Goal: Task Accomplishment & Management: Use online tool/utility

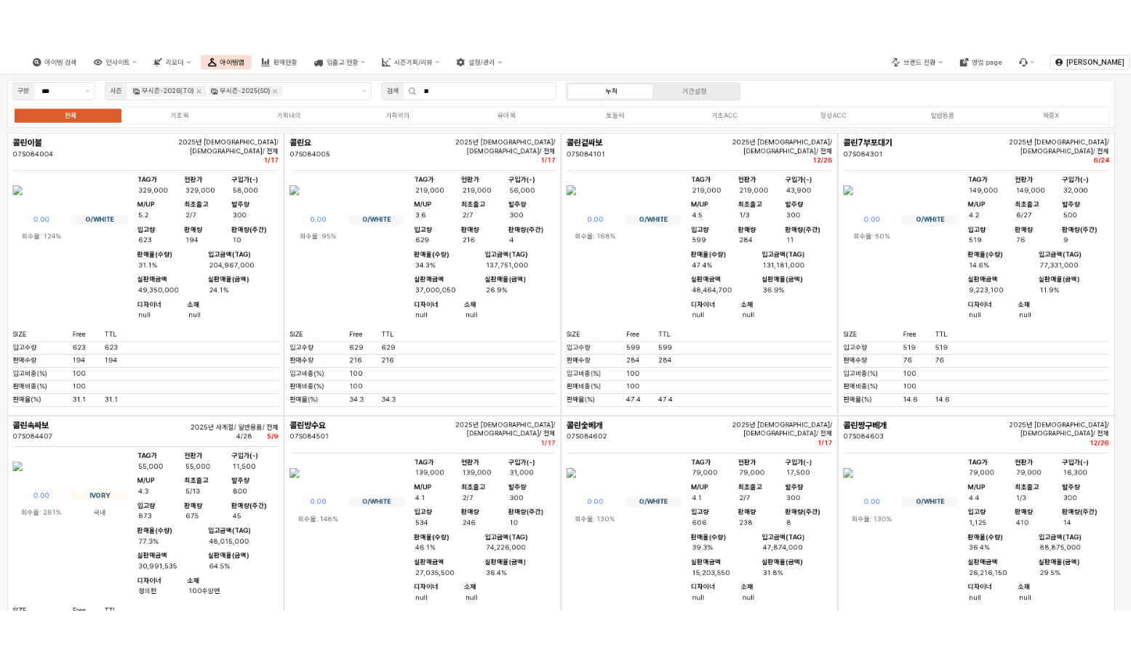
scroll to position [213, 0]
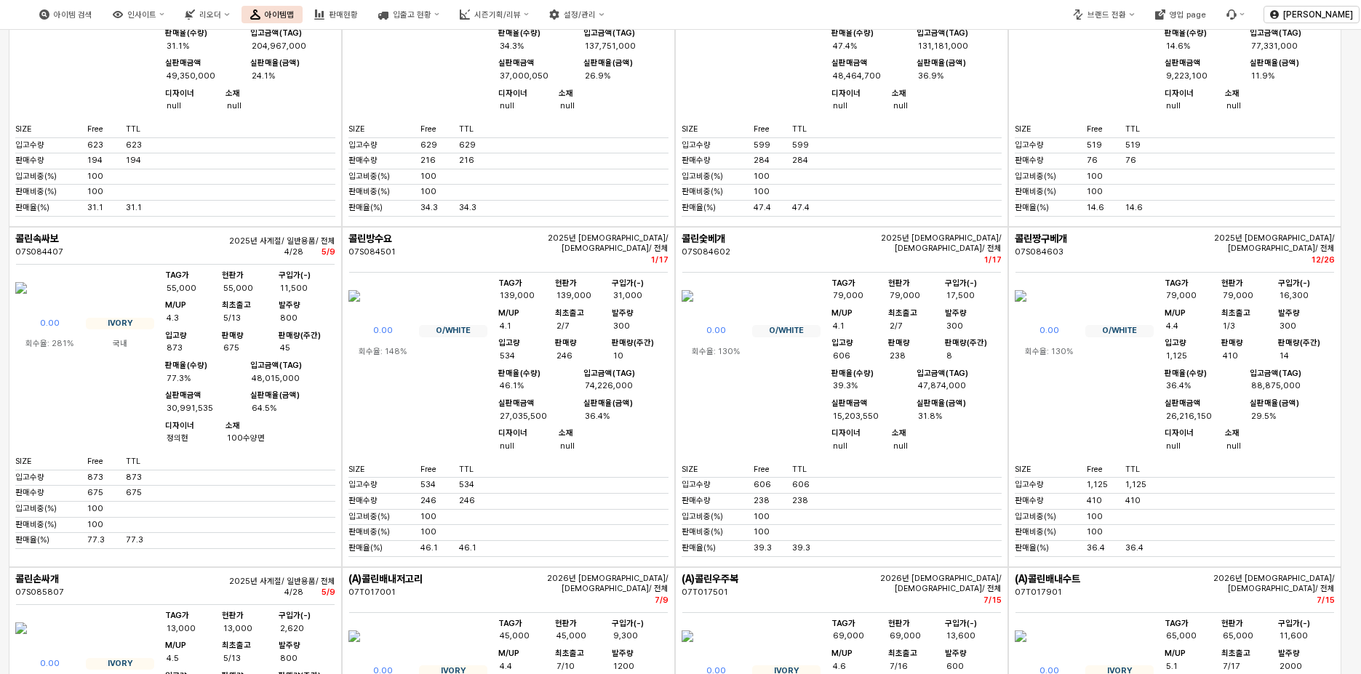
click at [303, 17] on button "아이템맵" at bounding box center [271, 14] width 61 height 17
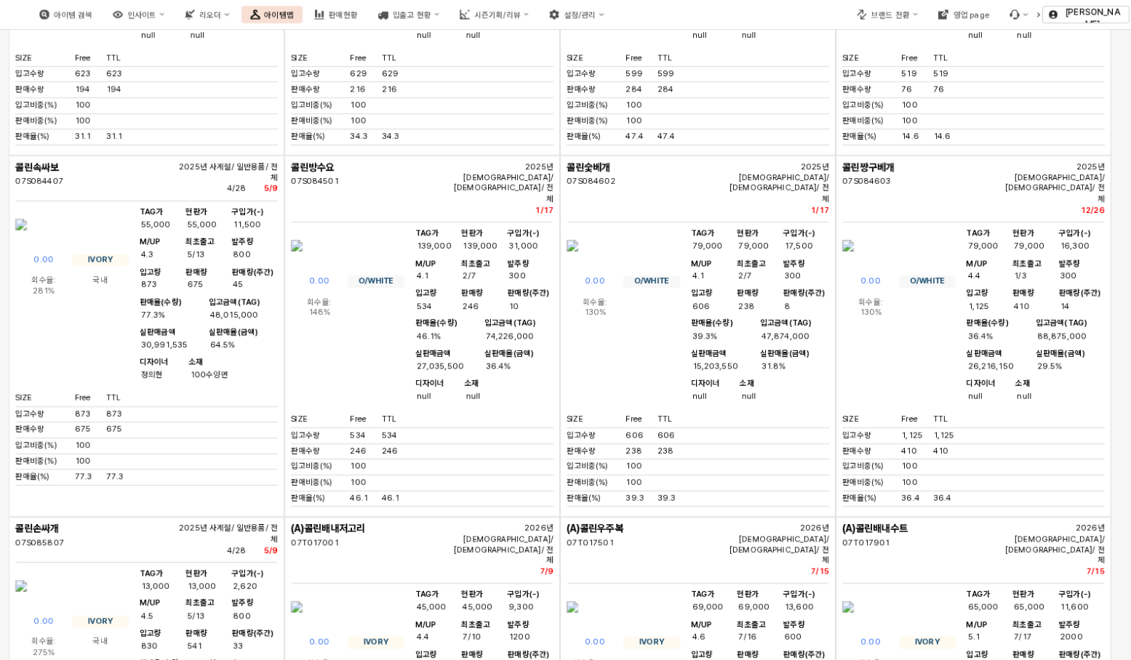
scroll to position [504, 0]
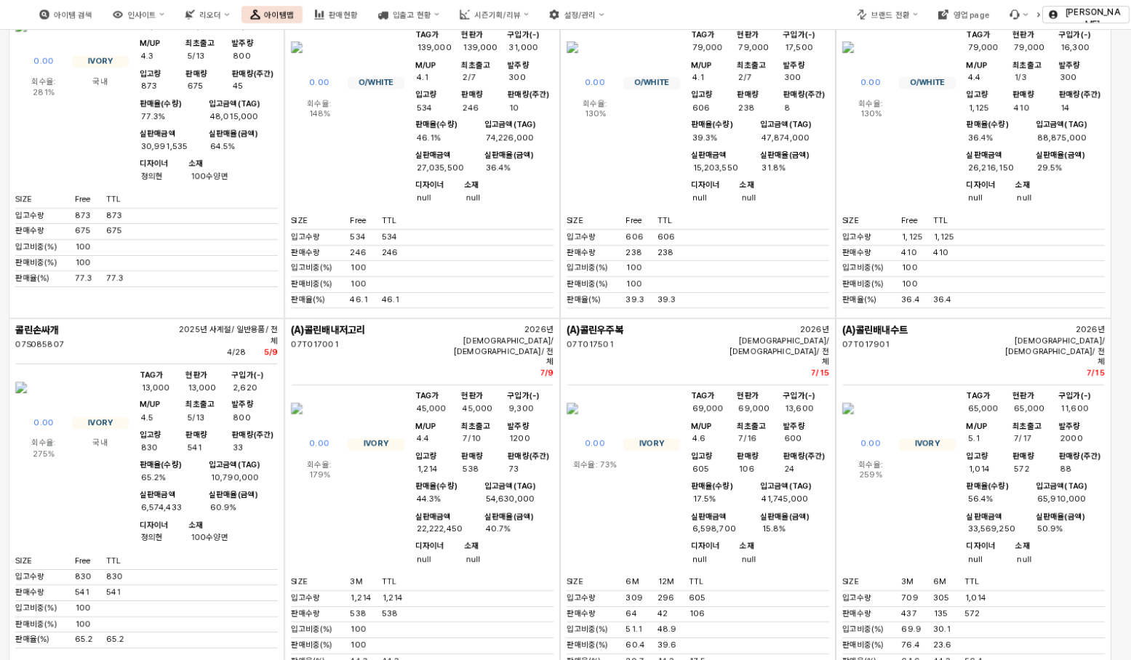
click at [303, 405] on img "App Frame" at bounding box center [297, 408] width 12 height 35
click at [303, 391] on img "App Frame" at bounding box center [297, 408] width 12 height 35
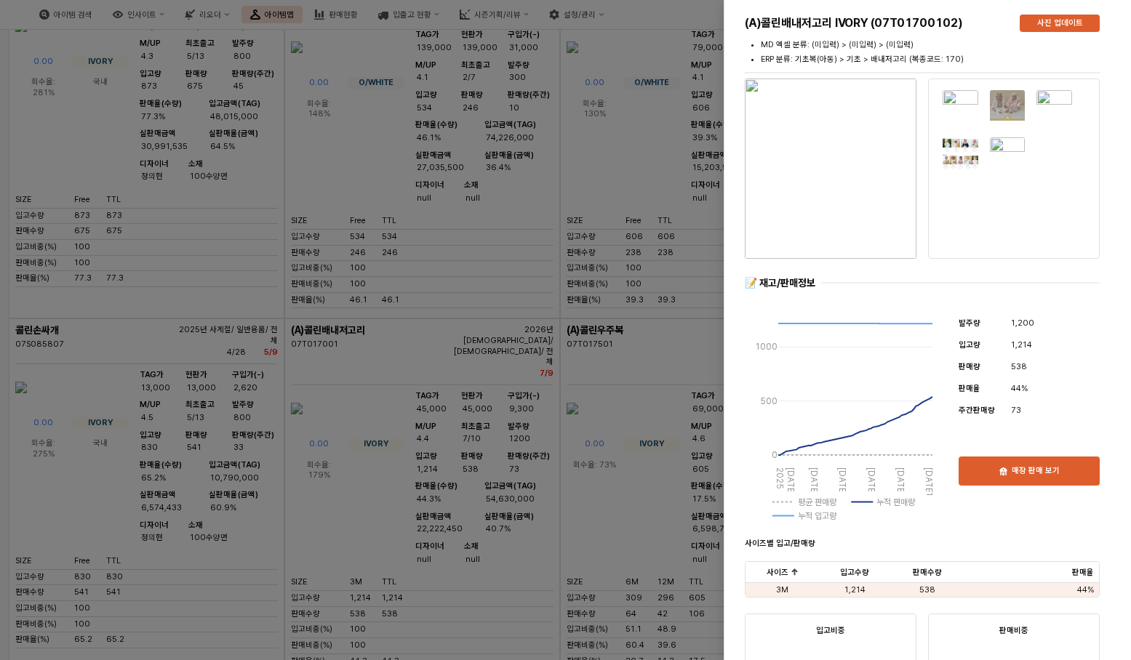
drag, startPoint x: 335, startPoint y: 312, endPoint x: 284, endPoint y: 309, distance: 51.0
click at [263, 309] on div at bounding box center [565, 330] width 1131 height 660
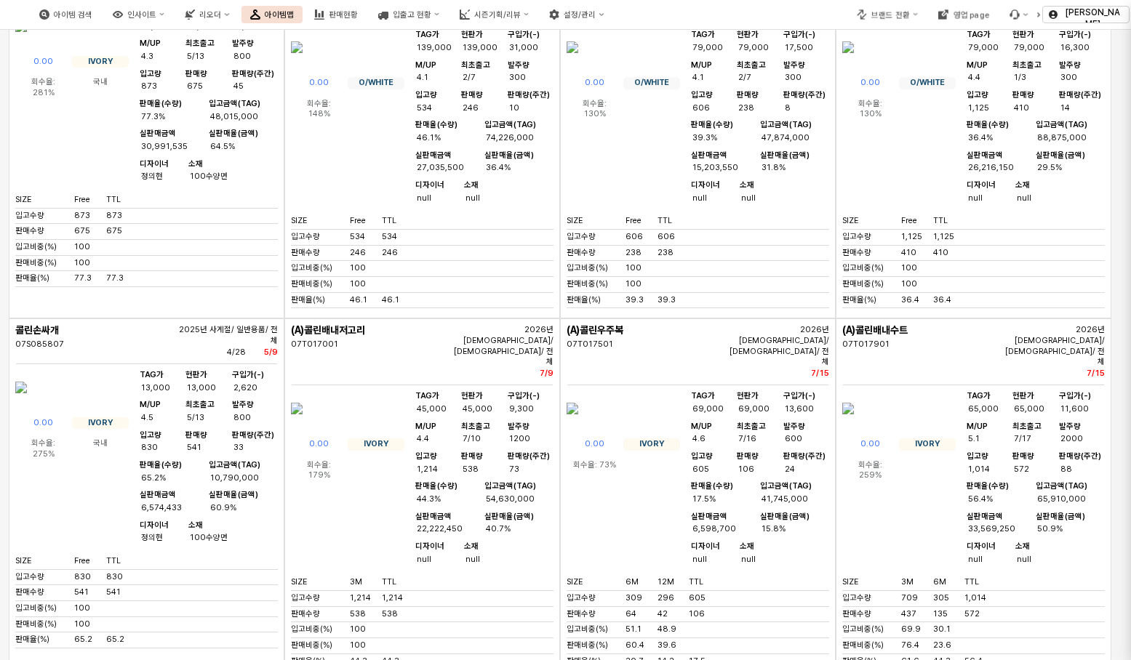
click at [296, 309] on div at bounding box center [565, 330] width 1131 height 660
click at [315, 340] on div "07T017001" at bounding box center [370, 345] width 158 height 11
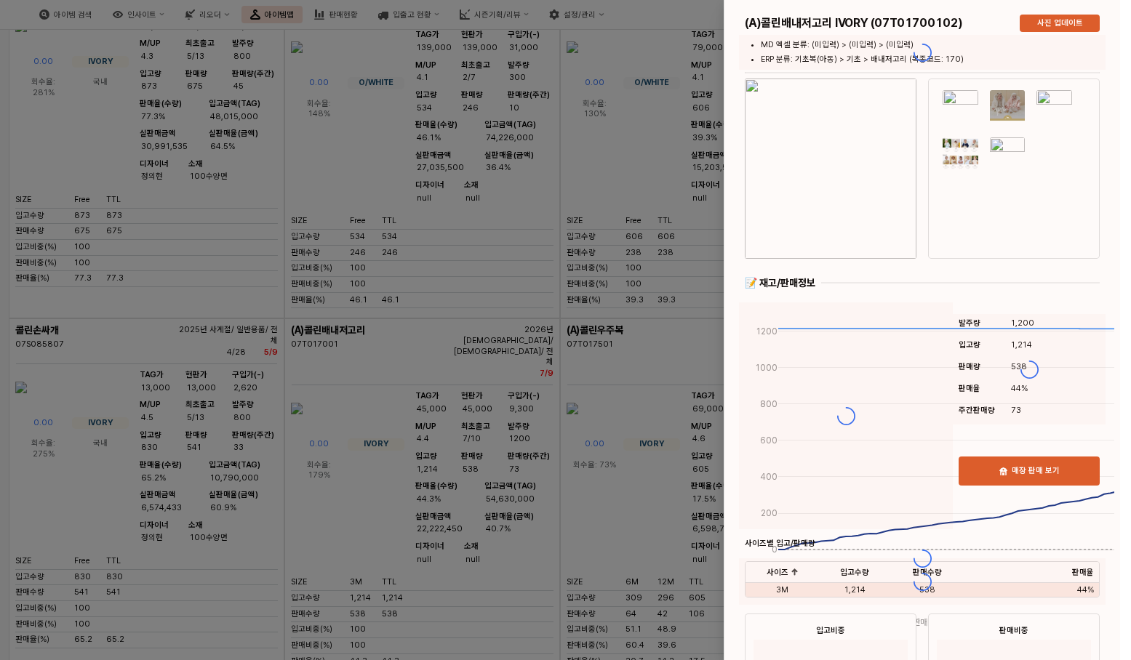
click at [299, 311] on div at bounding box center [565, 330] width 1131 height 660
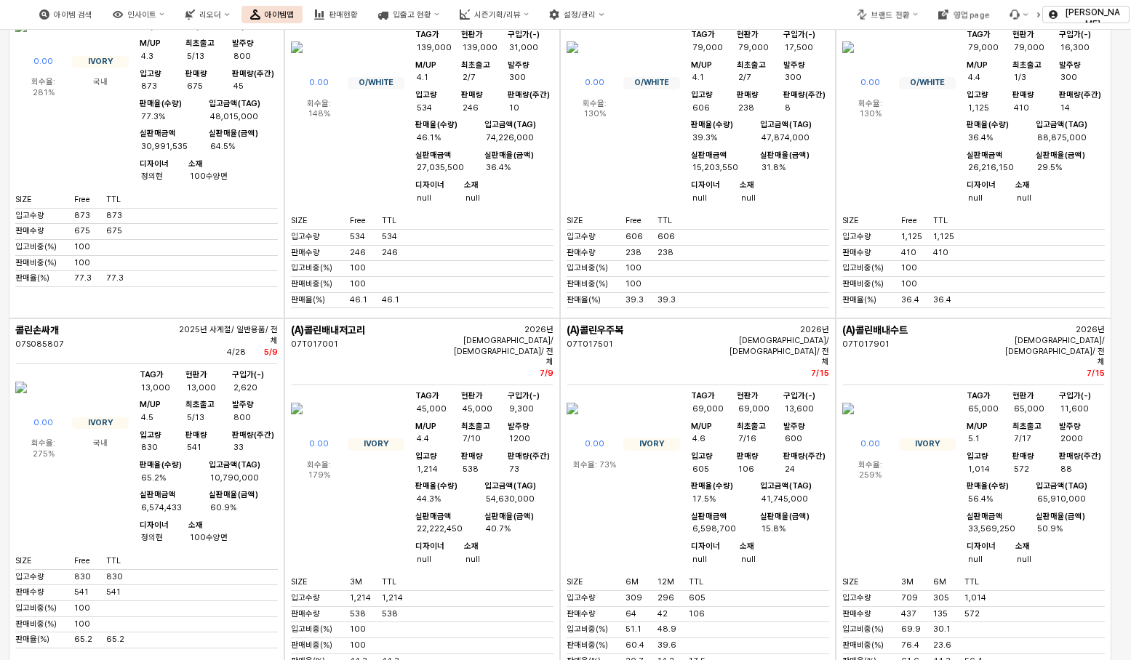
drag, startPoint x: 337, startPoint y: 311, endPoint x: 283, endPoint y: 311, distance: 53.8
click at [283, 311] on div "콜린이불 07S084004 2025년 [DEMOGRAPHIC_DATA]/ [DEMOGRAPHIC_DATA]/ 전체 [DATE] 0.00 O/W…" at bounding box center [560, 319] width 1103 height 1446
click at [300, 340] on div "07T017001" at bounding box center [370, 345] width 158 height 11
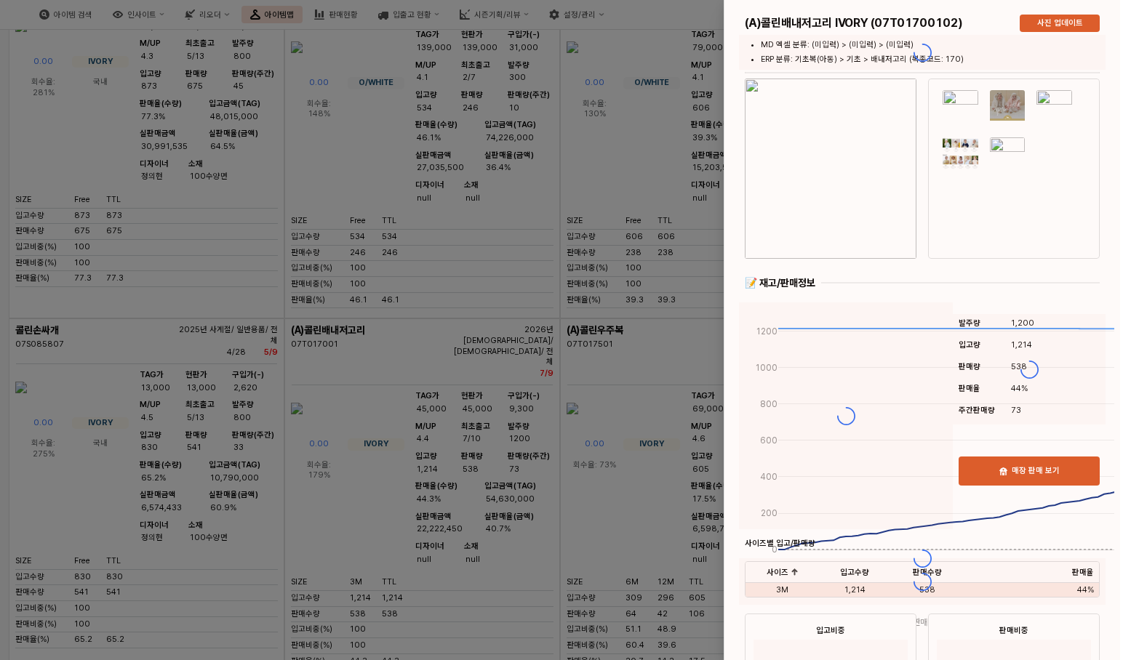
click at [296, 309] on div at bounding box center [565, 330] width 1131 height 660
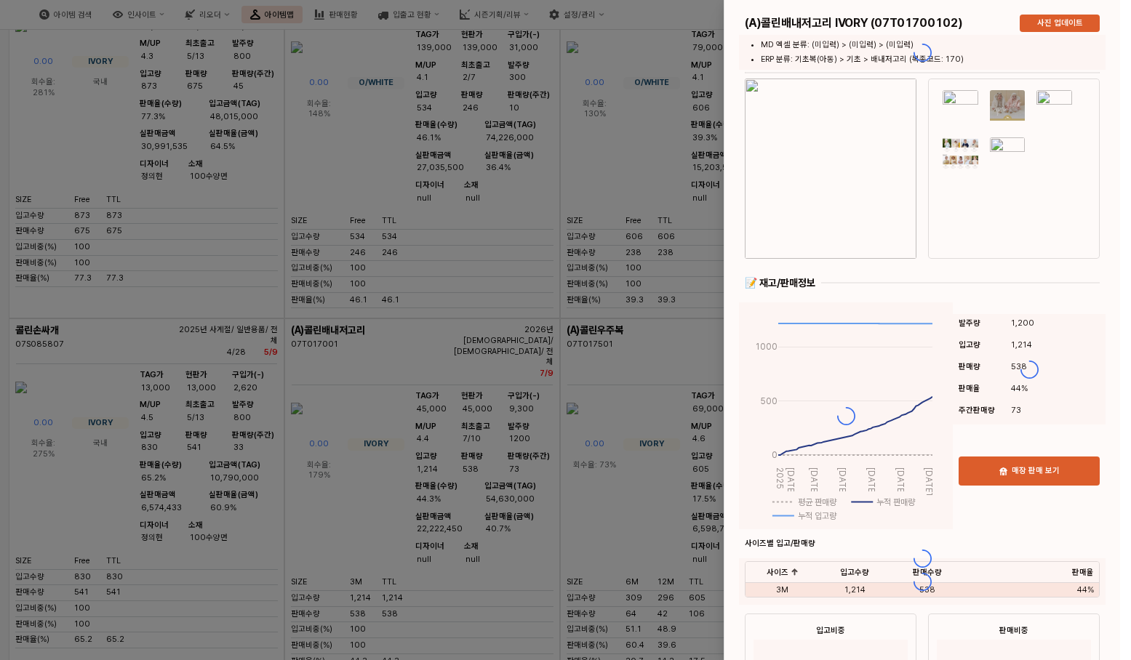
click at [295, 307] on div at bounding box center [565, 330] width 1131 height 660
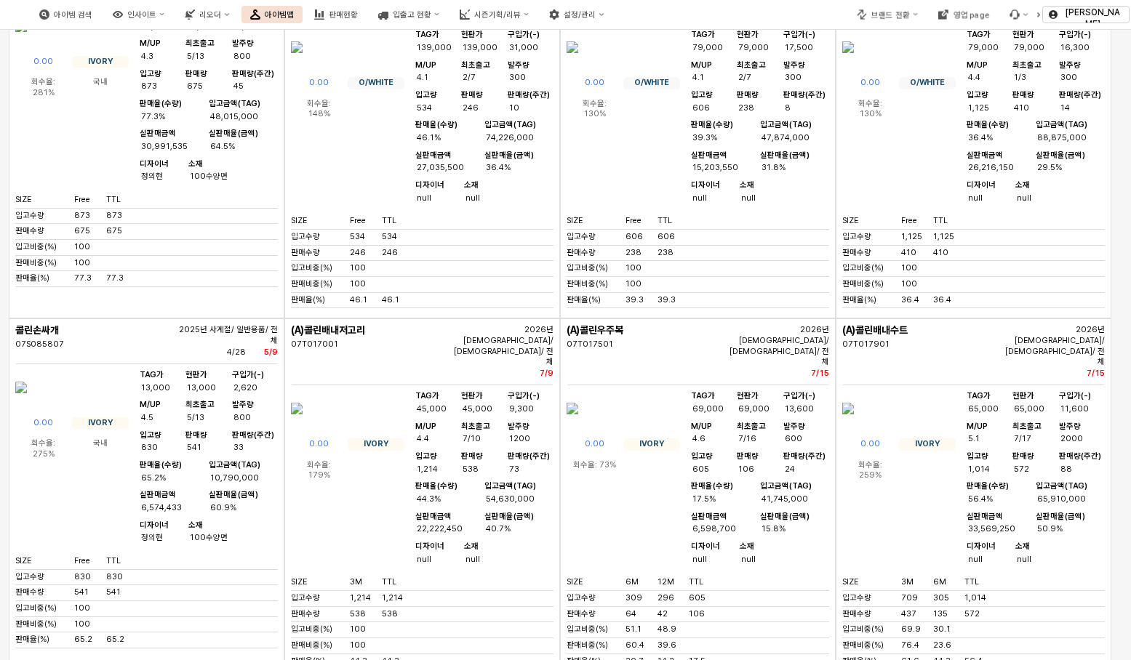
click at [294, 340] on div "07T017001" at bounding box center [370, 345] width 158 height 11
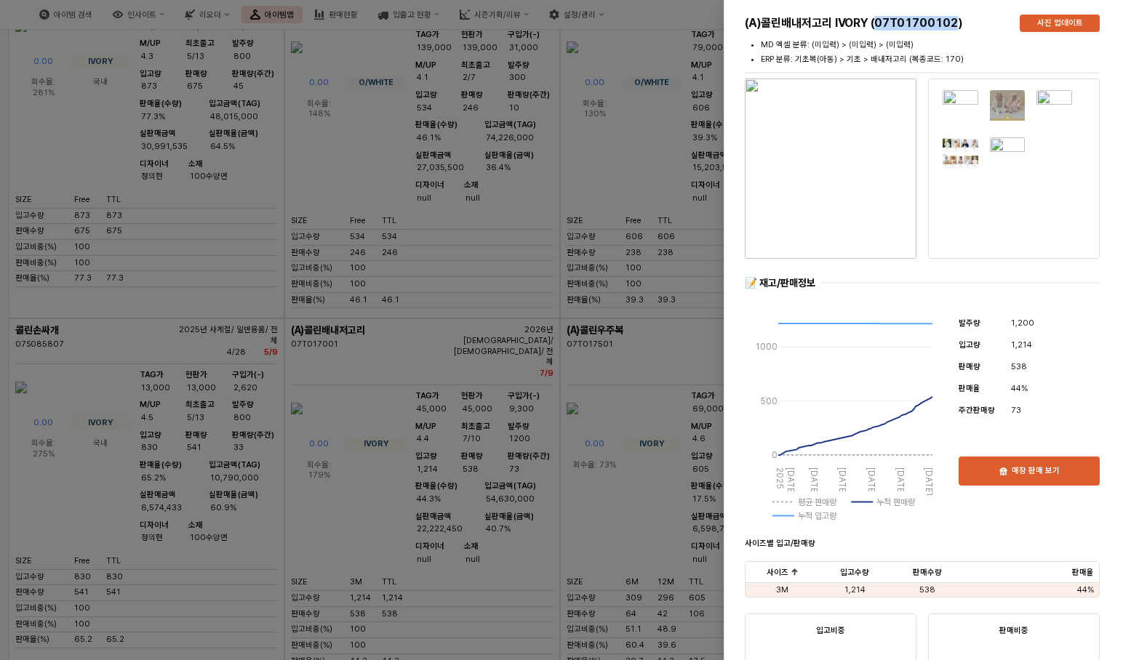
drag, startPoint x: 960, startPoint y: 21, endPoint x: 880, endPoint y: 28, distance: 80.3
click at [880, 28] on h5 "(A)콜린배내저고리 IVORY (07T01700102)" at bounding box center [876, 23] width 263 height 15
copy h5 "07T01700102"
click at [644, 294] on div at bounding box center [565, 330] width 1131 height 660
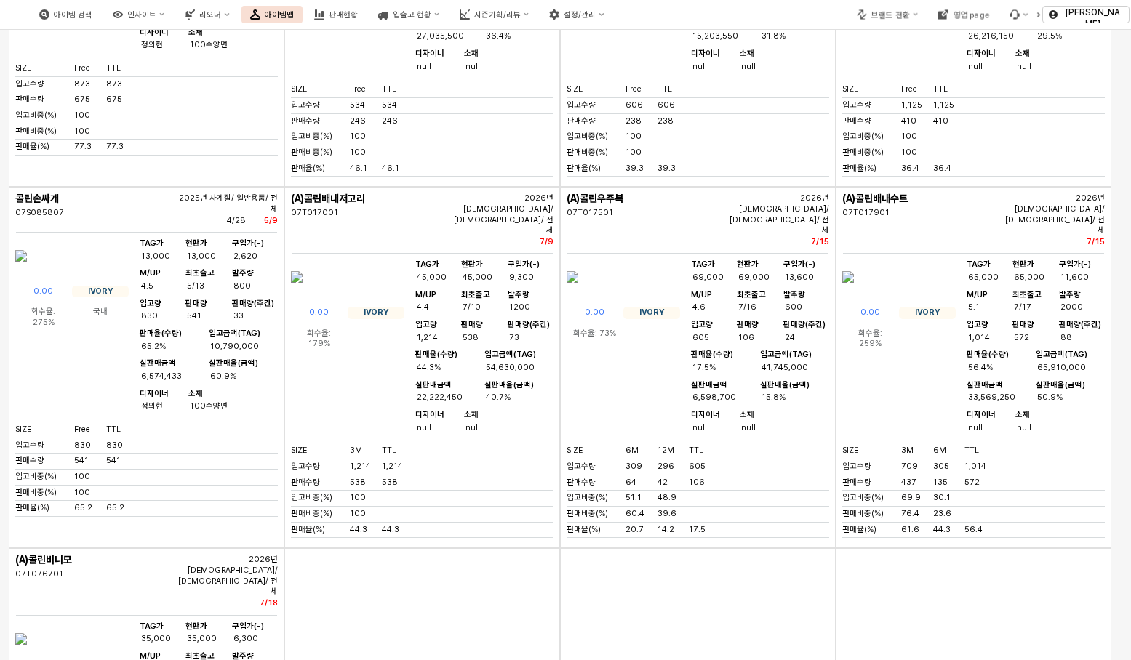
scroll to position [655, 0]
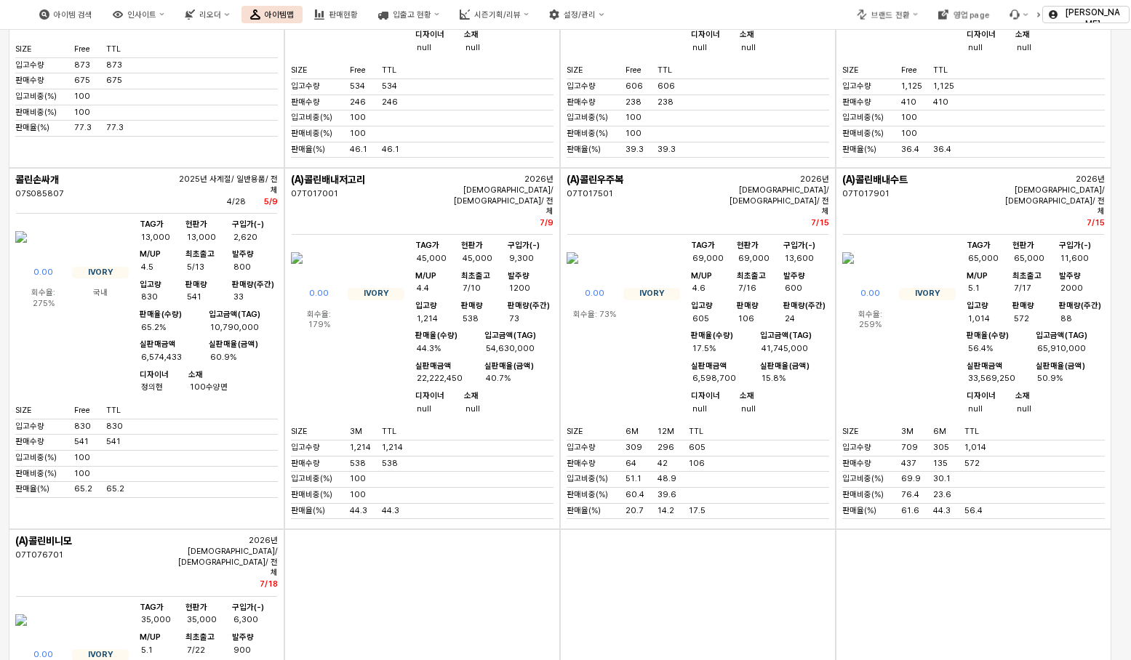
drag, startPoint x: 369, startPoint y: 147, endPoint x: 311, endPoint y: 142, distance: 59.1
click at [311, 175] on div "(A)콜린배내저고리" at bounding box center [370, 180] width 158 height 11
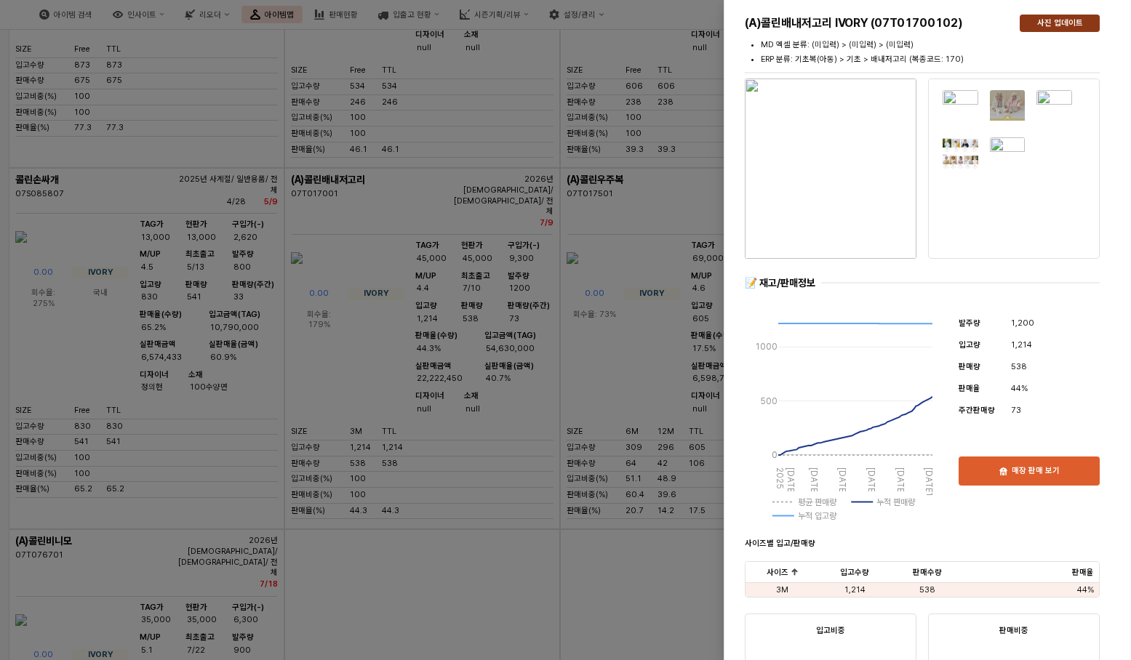
click at [1054, 23] on p "사진 업데이트" at bounding box center [1060, 23] width 46 height 11
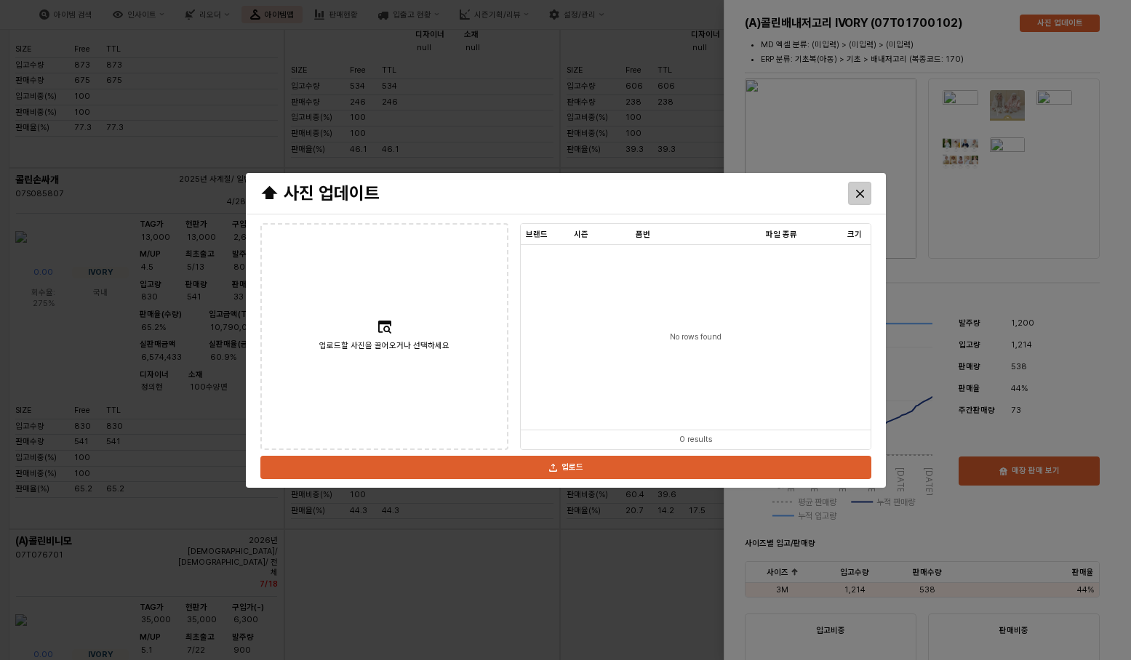
click at [861, 193] on icon "Close" at bounding box center [859, 193] width 8 height 8
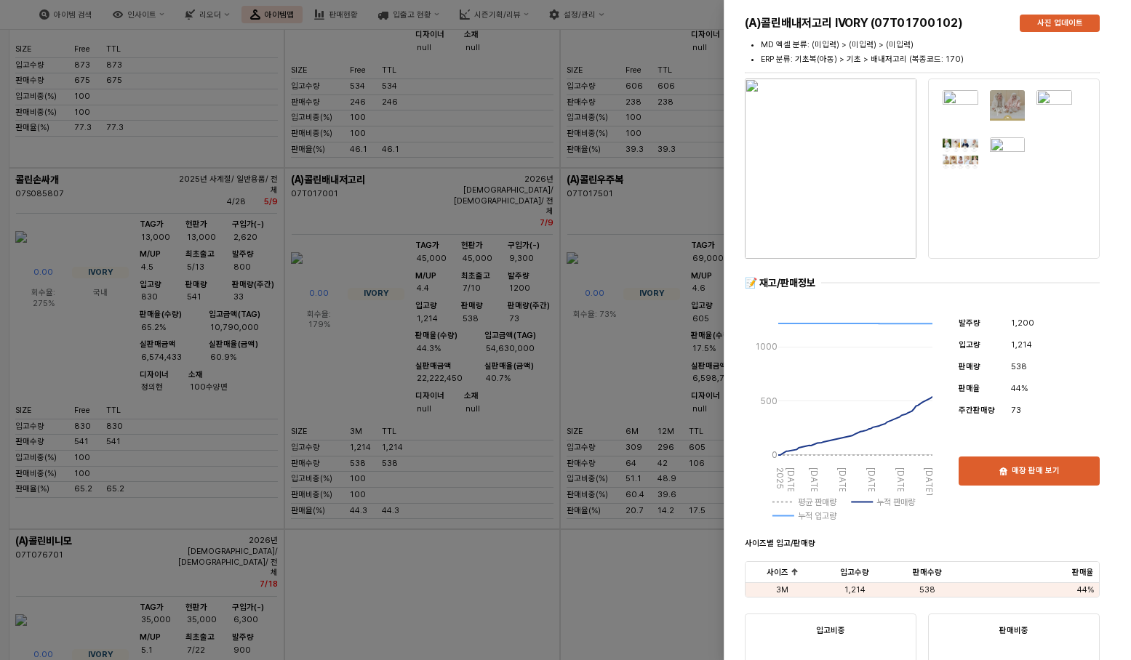
click at [680, 540] on div at bounding box center [565, 330] width 1131 height 660
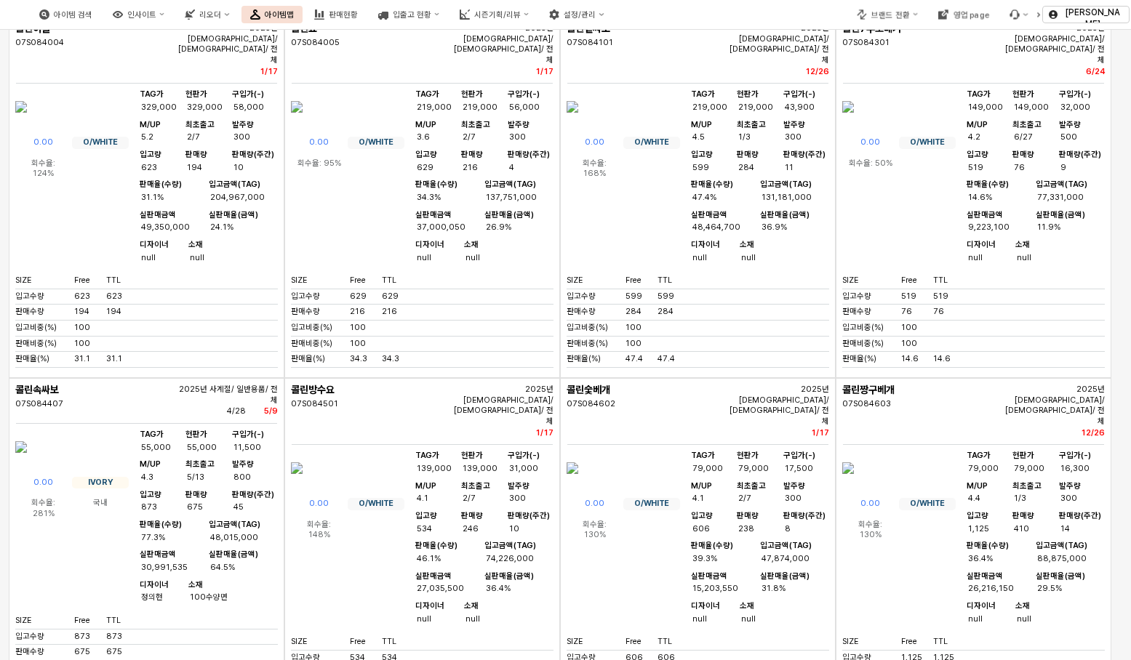
scroll to position [0, 0]
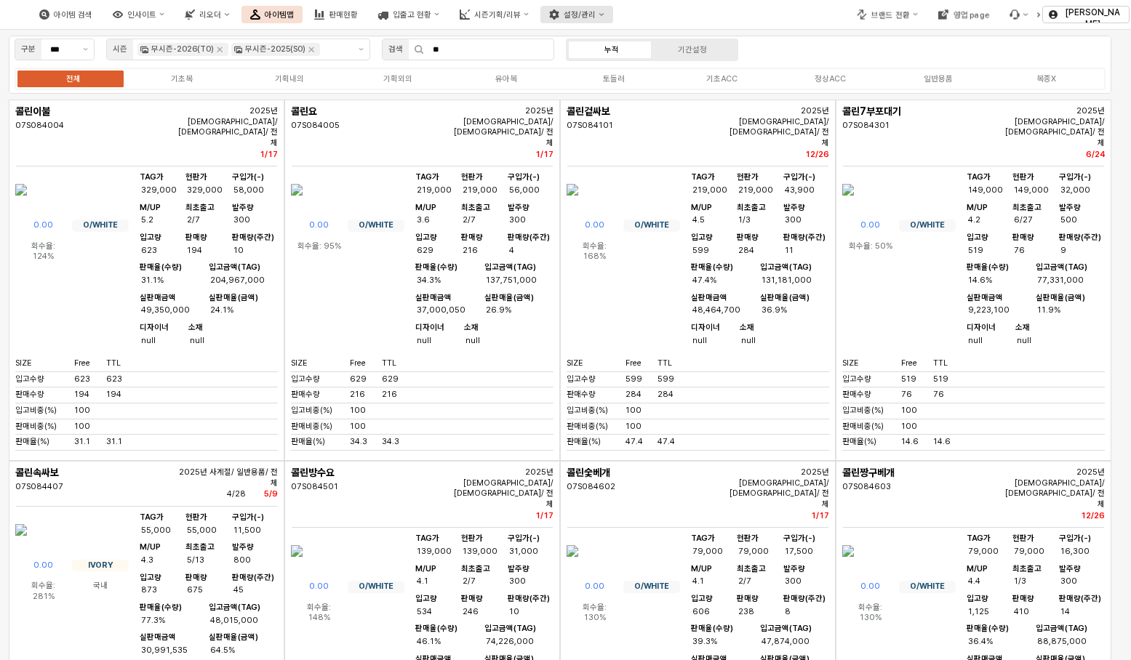
click at [612, 19] on button "설정/관리" at bounding box center [576, 14] width 72 height 17
click at [704, 87] on div "리오더 - 원 제품 매칭" at bounding box center [694, 89] width 79 height 11
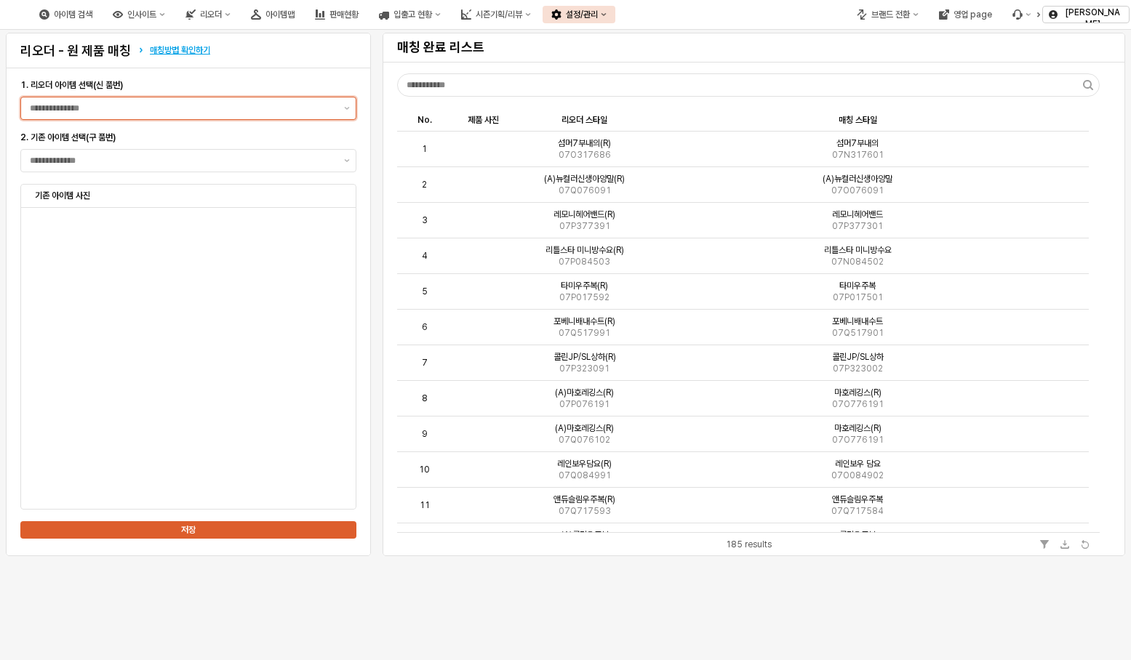
click at [153, 111] on input "1. 리오더 아이템 선택(신 품번)" at bounding box center [182, 108] width 305 height 15
click at [113, 106] on input "1. 리오더 아이템 선택(신 품번)" at bounding box center [182, 108] width 305 height 15
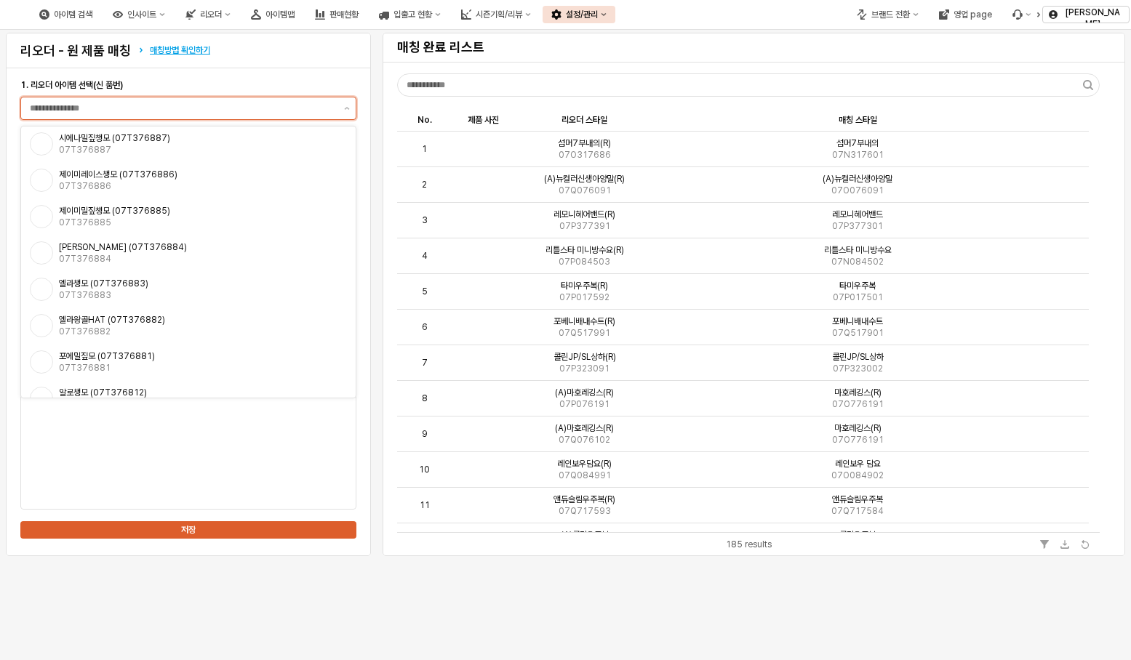
paste input "*********"
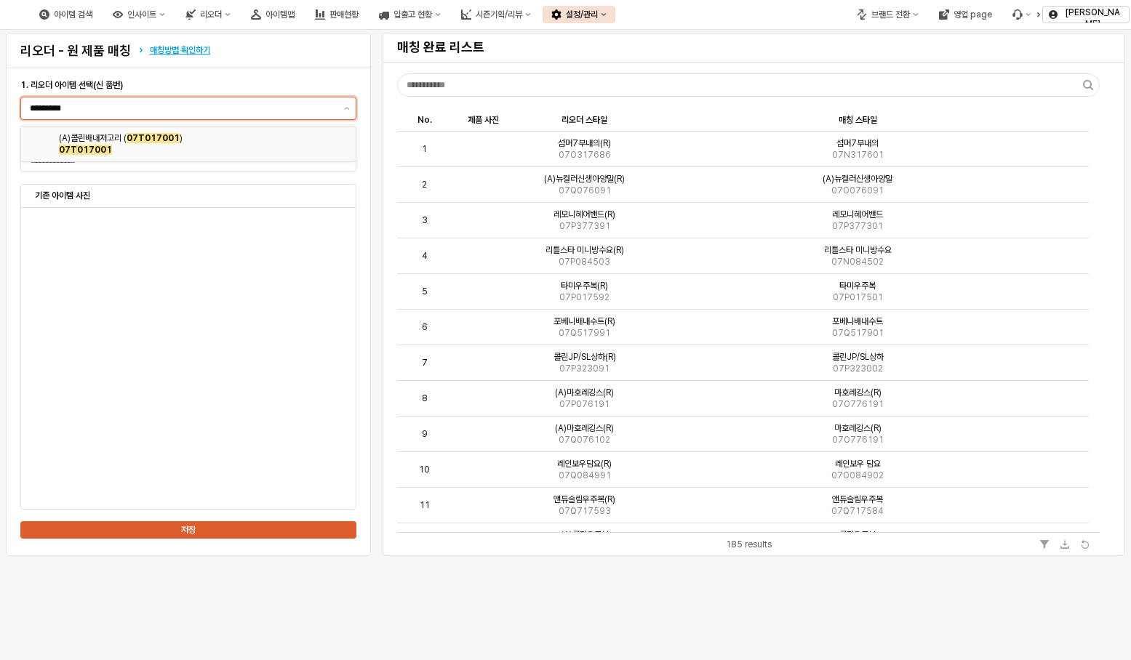
click at [167, 140] on span "07T017001" at bounding box center [153, 138] width 53 height 10
type input "**********"
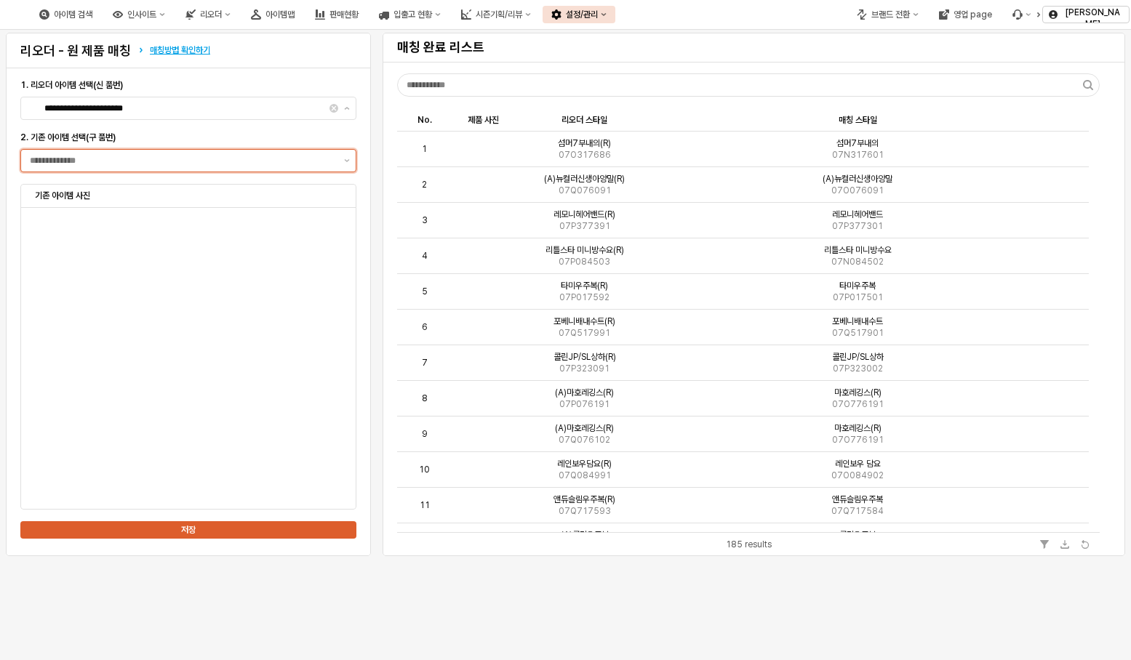
drag, startPoint x: 140, startPoint y: 168, endPoint x: 144, endPoint y: 161, distance: 8.1
click at [141, 167] on div "App Frame" at bounding box center [179, 161] width 317 height 22
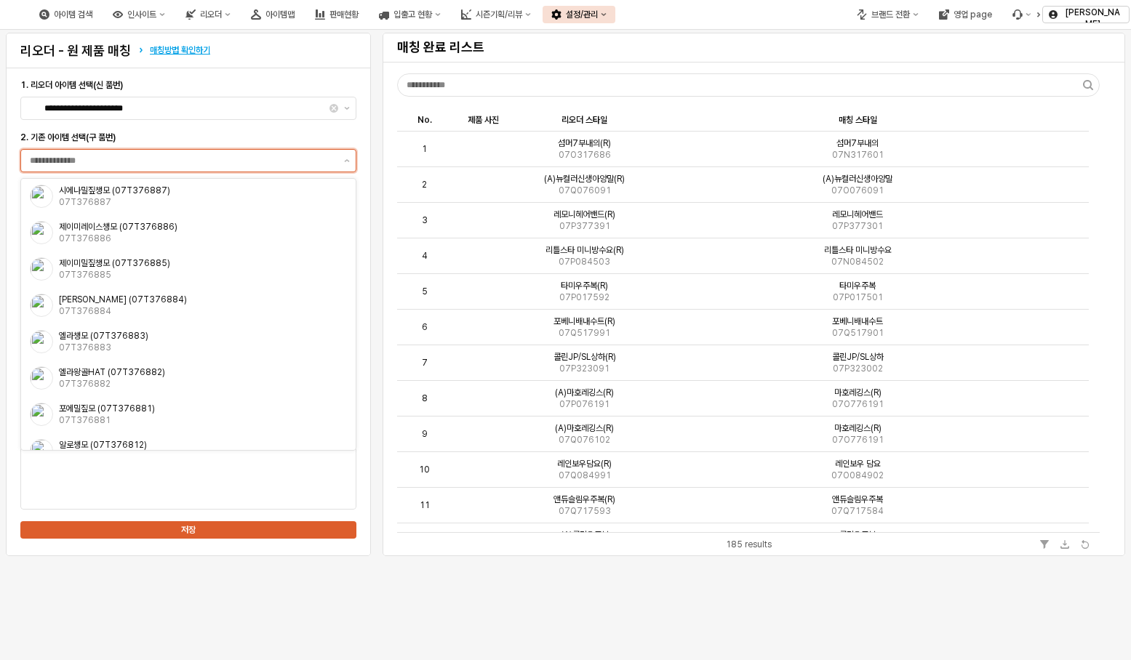
click at [144, 161] on input "2. 기존 아이템 선택(구 품번)" at bounding box center [182, 160] width 305 height 15
paste input "*********"
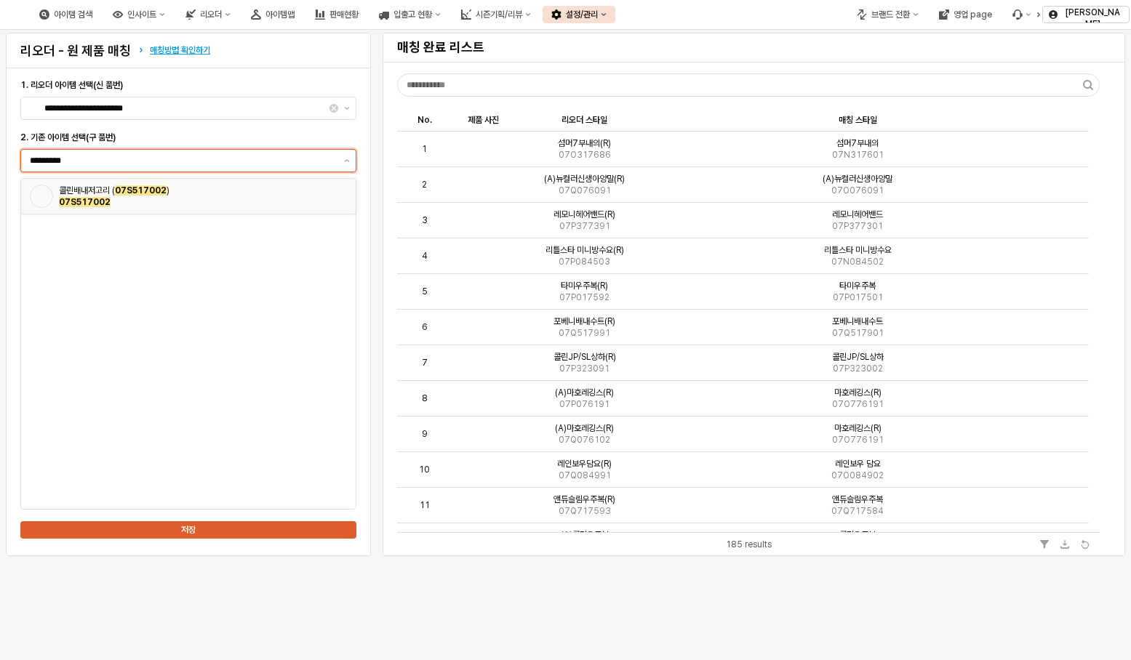
click at [153, 189] on span "07S517002" at bounding box center [141, 190] width 52 height 10
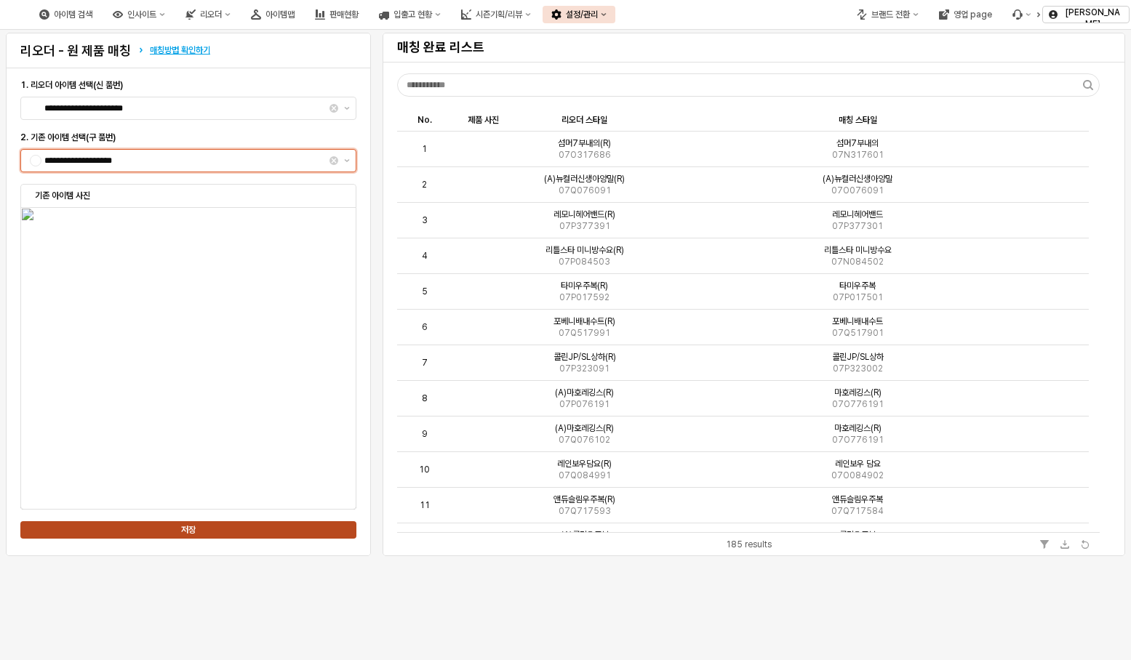
type input "**********"
click at [204, 530] on div "저장" at bounding box center [188, 530] width 323 height 16
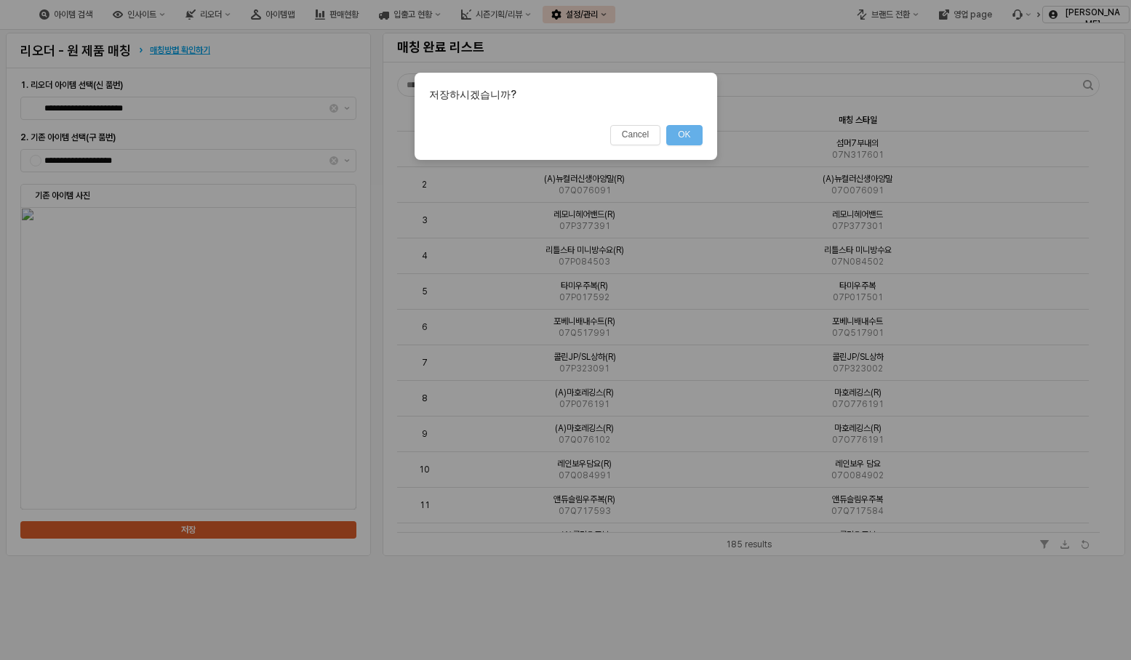
click at [687, 136] on button "OK" at bounding box center [684, 135] width 36 height 20
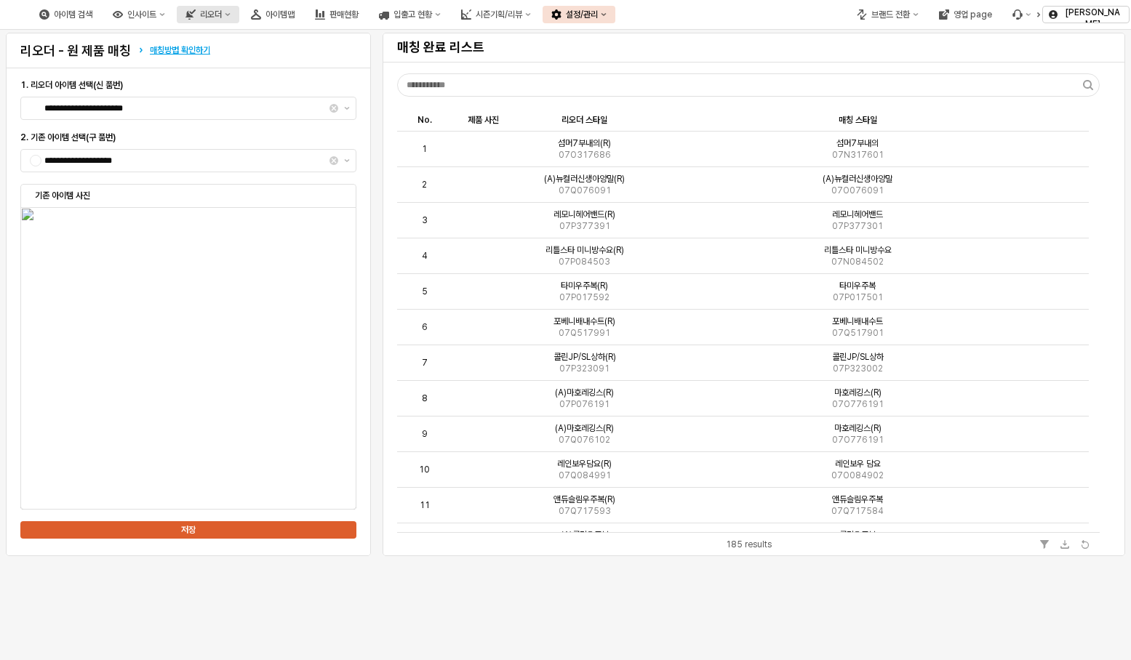
click at [222, 16] on div "리오더" at bounding box center [211, 14] width 22 height 10
click at [295, 17] on div "아이템맵" at bounding box center [279, 14] width 29 height 10
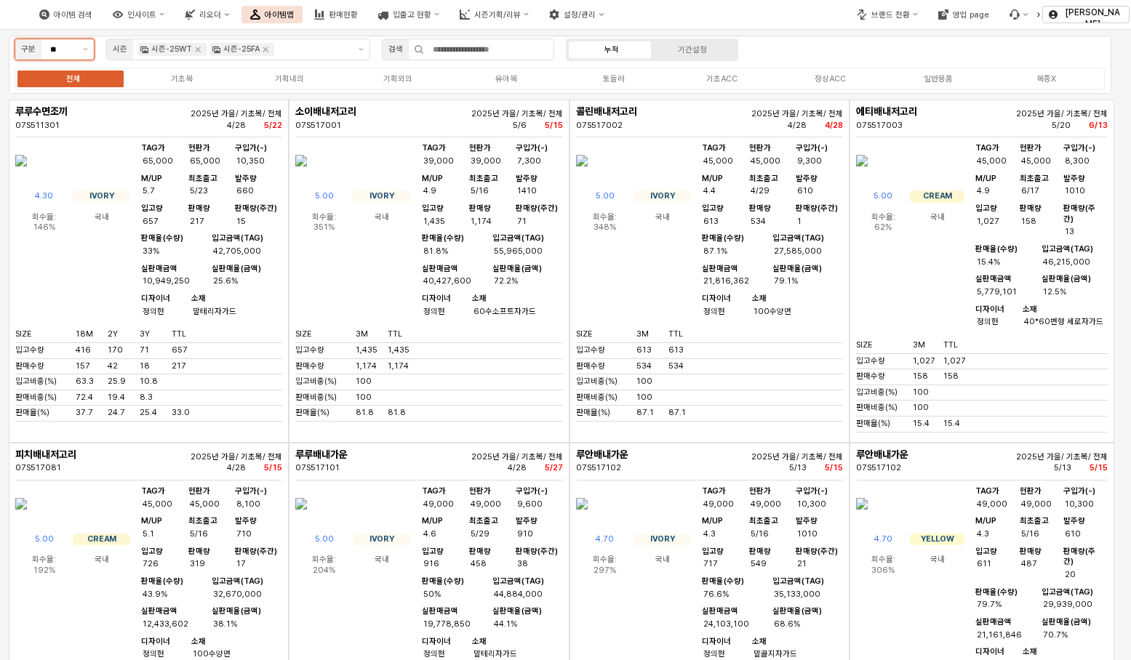
click at [82, 47] on button "제안 사항 표시" at bounding box center [85, 49] width 17 height 20
click at [89, 47] on button "제안 사항 표시" at bounding box center [85, 49] width 17 height 20
click at [64, 105] on div "무시즌" at bounding box center [50, 102] width 53 height 11
type input "***"
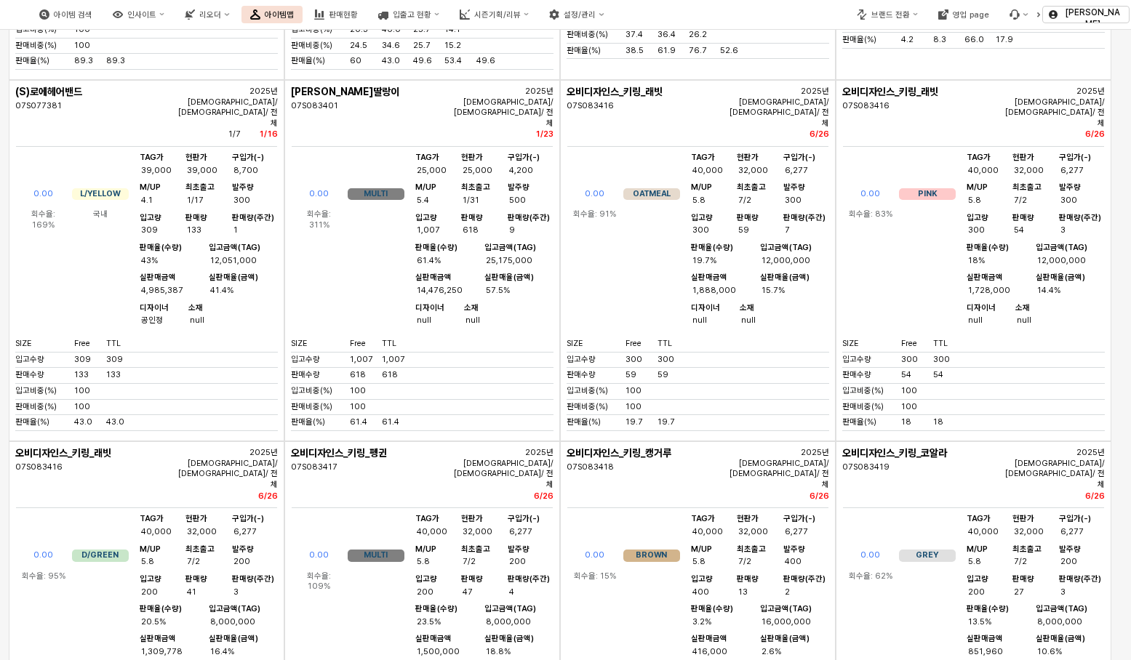
scroll to position [4727, 0]
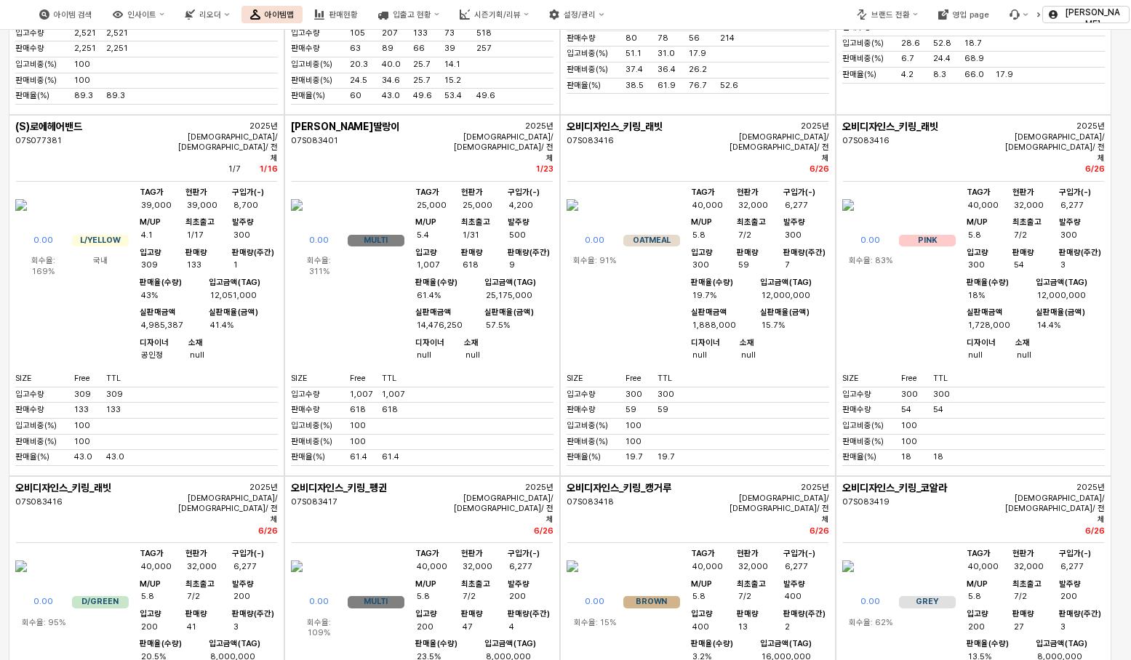
drag, startPoint x: 345, startPoint y: 212, endPoint x: 314, endPoint y: 207, distance: 31.6
click at [320, 497] on div "07S083417" at bounding box center [370, 502] width 158 height 11
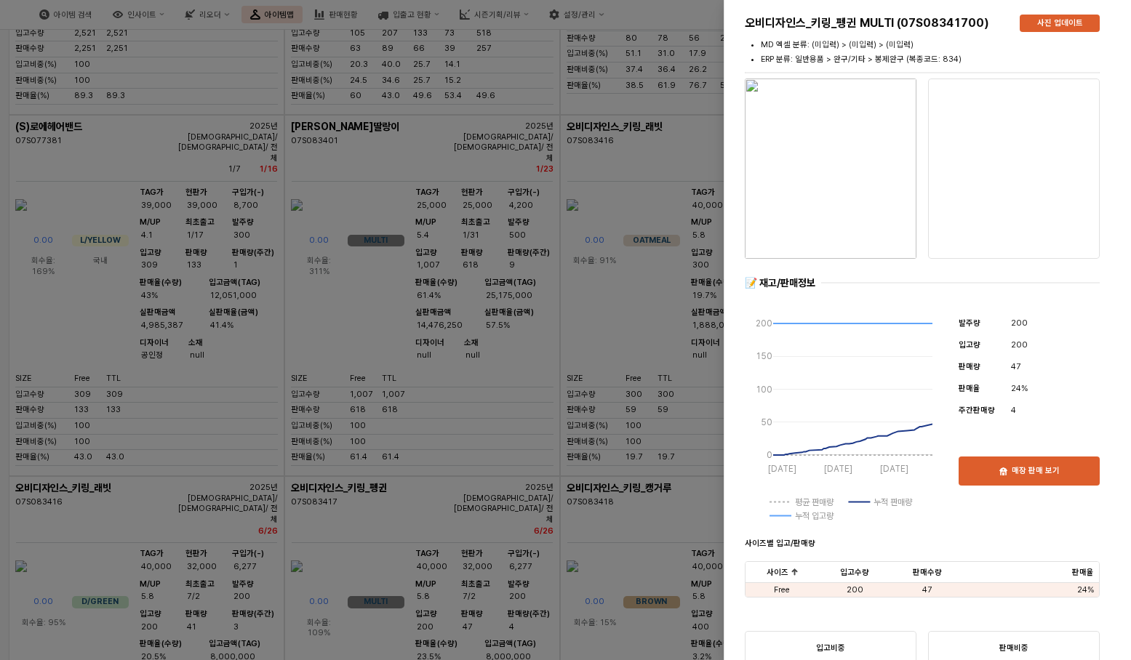
click at [331, 208] on div at bounding box center [565, 330] width 1131 height 660
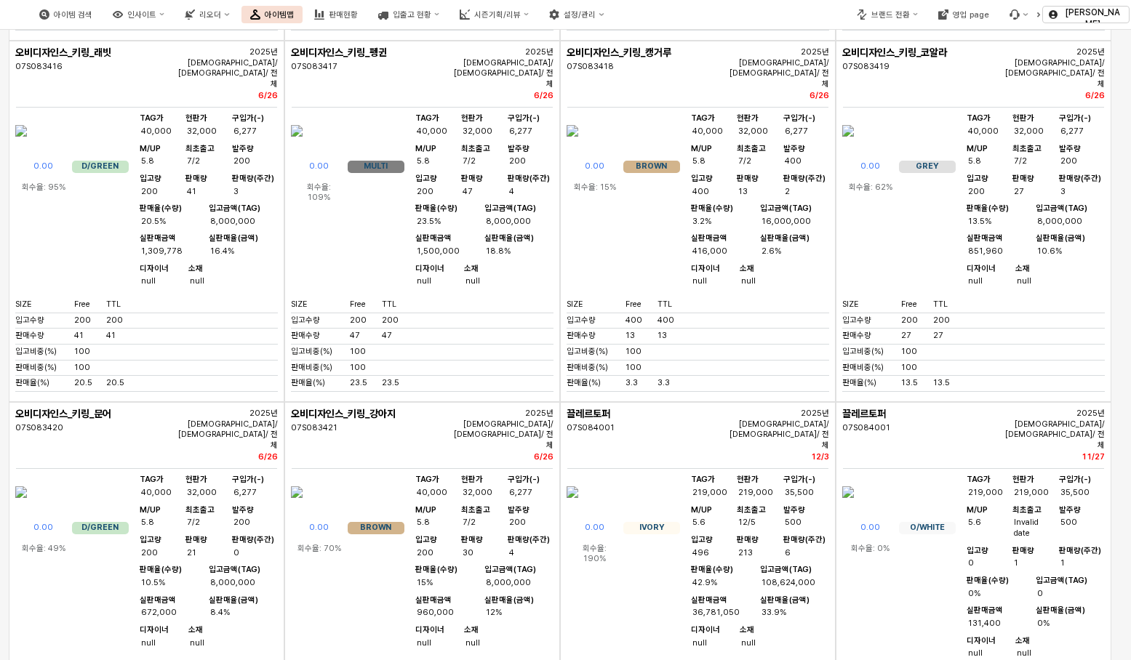
scroll to position [5164, 0]
drag, startPoint x: 892, startPoint y: 120, endPoint x: 844, endPoint y: 118, distance: 47.3
click at [844, 423] on div "07S084001" at bounding box center [921, 428] width 158 height 11
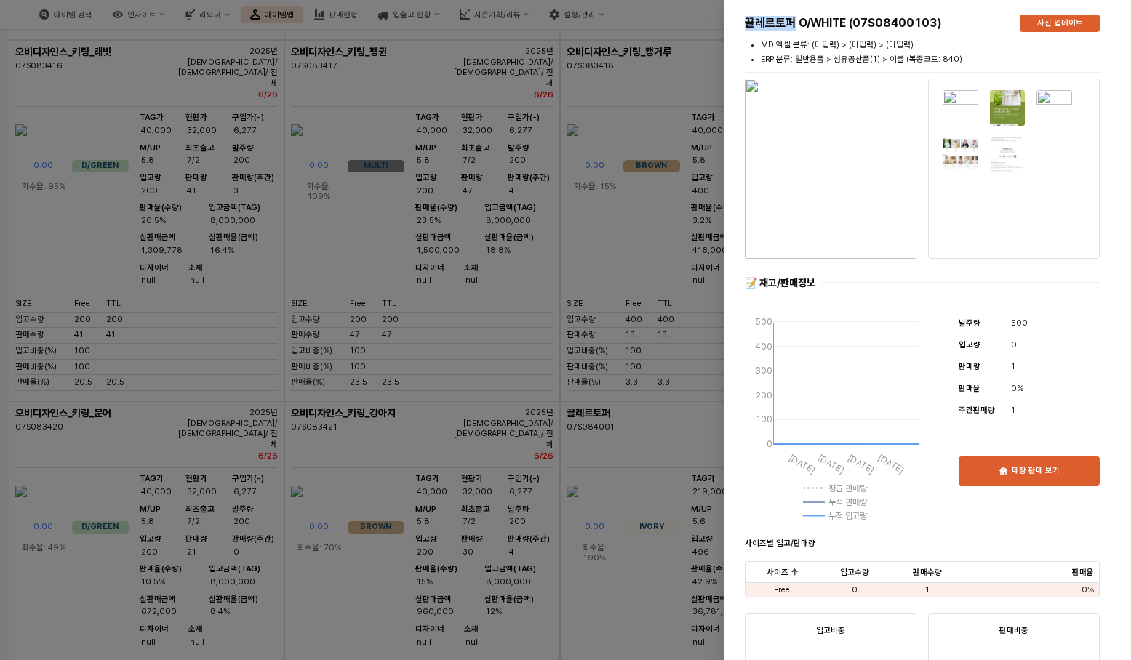
drag, startPoint x: 791, startPoint y: 25, endPoint x: 740, endPoint y: 24, distance: 50.9
click at [740, 24] on div "끌레르토퍼 O/WHITE (07S08400103)" at bounding box center [876, 23] width 275 height 23
copy h5 "끌레르토퍼"
click at [1069, 29] on div "사진 업데이트" at bounding box center [1059, 23] width 67 height 16
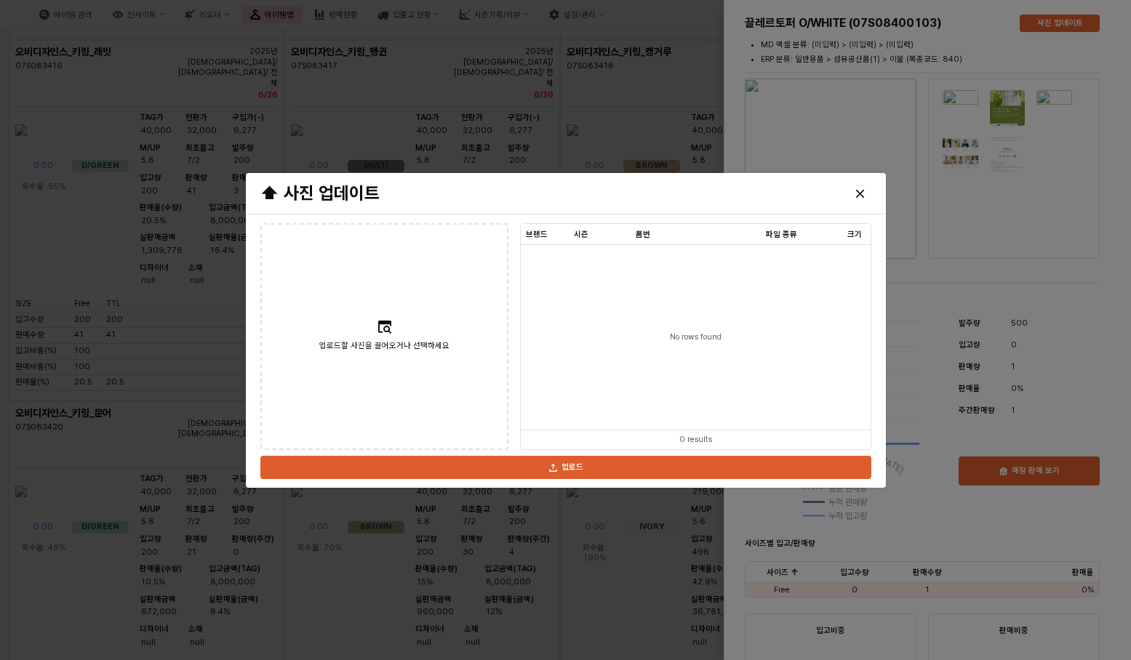
click at [393, 344] on span "업로드할 사진을 끌어오거나 선택하세요" at bounding box center [384, 346] width 130 height 13
click at [385, 337] on input "업로드할 사진을 끌어오거나 선택하세요" at bounding box center [384, 336] width 1 height 1
type input "**********"
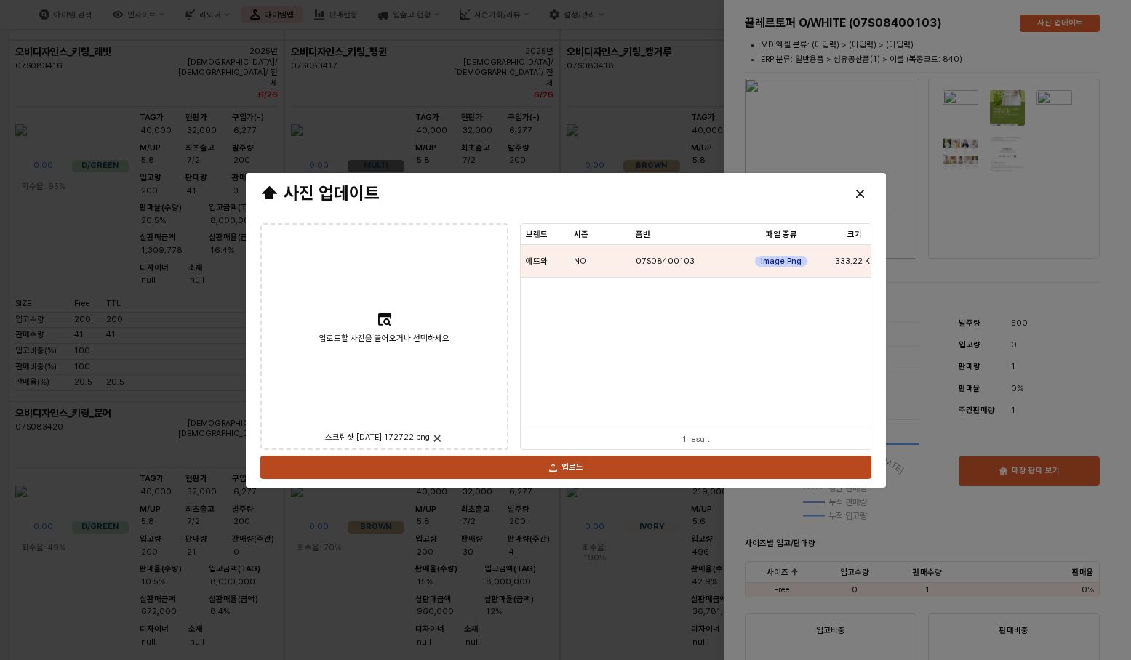
click at [613, 465] on div "업로드" at bounding box center [566, 468] width 598 height 22
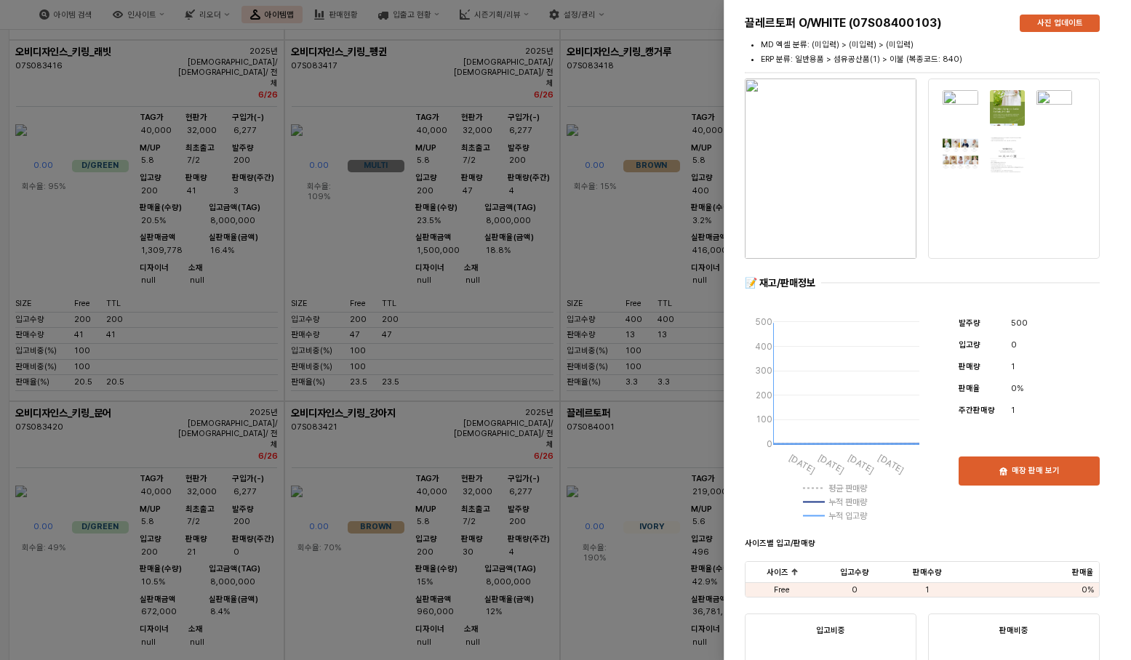
click at [933, 33] on div "끌레르토퍼 O/WHITE (07S08400103)" at bounding box center [876, 23] width 275 height 23
drag, startPoint x: 857, startPoint y: 25, endPoint x: 926, endPoint y: 24, distance: 68.4
click at [926, 24] on h5 "끌레르토퍼 O/WHITE (07S08400103)" at bounding box center [876, 23] width 263 height 15
copy h5 "07S084001"
click at [898, 44] on li "MD 엑셀 분류: (미입력) > (미입력) > (미입력)" at bounding box center [930, 45] width 339 height 12
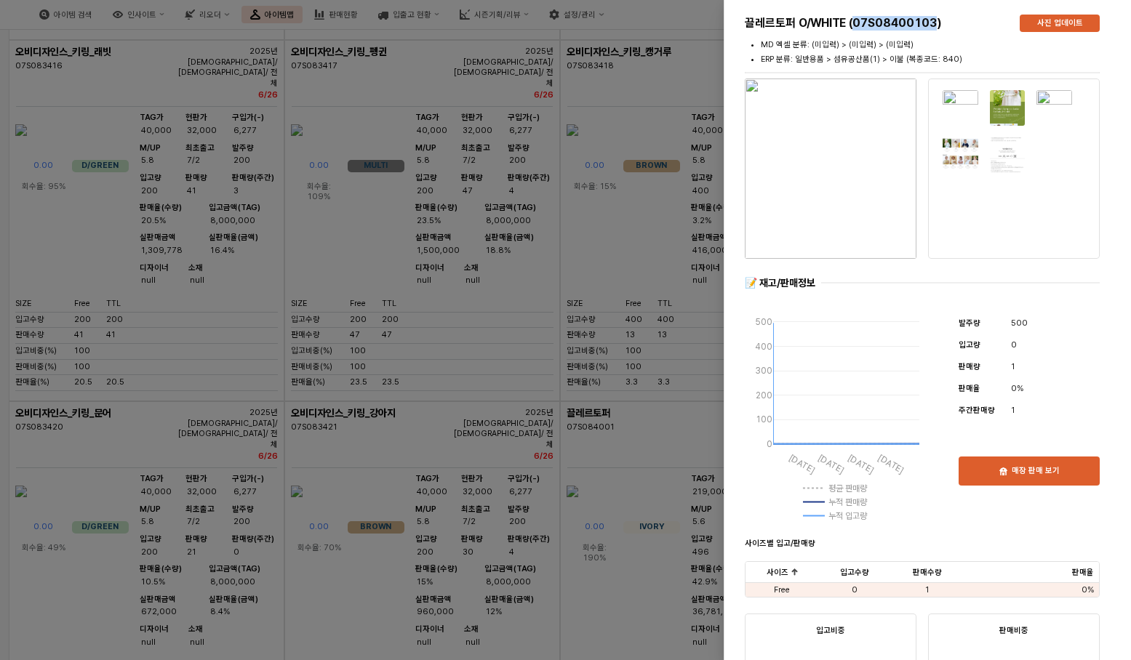
drag, startPoint x: 861, startPoint y: 25, endPoint x: 939, endPoint y: 31, distance: 78.0
click at [939, 31] on div "끌레르토퍼 O/WHITE (07S08400103)" at bounding box center [876, 23] width 263 height 17
copy h5 "07S08400103"
click at [850, 41] on li "MD 엑셀 분류: (미입력) > (미입력) > (미입력)" at bounding box center [930, 45] width 339 height 12
click at [512, 431] on div at bounding box center [565, 330] width 1131 height 660
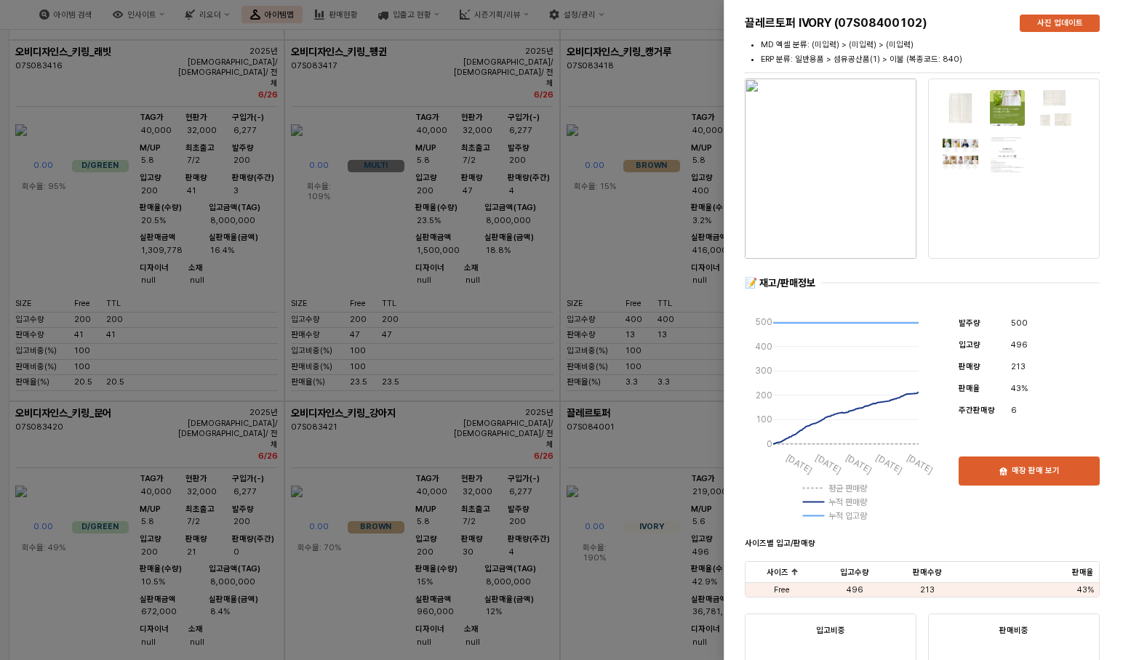
click at [581, 352] on div at bounding box center [565, 330] width 1131 height 660
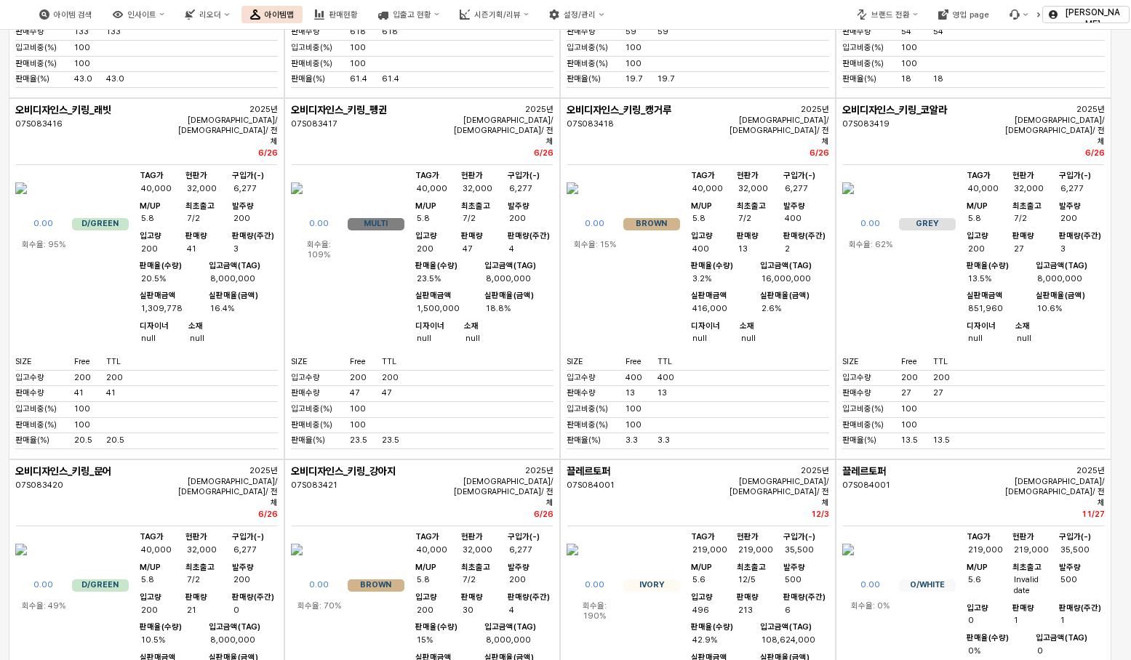
scroll to position [5091, 0]
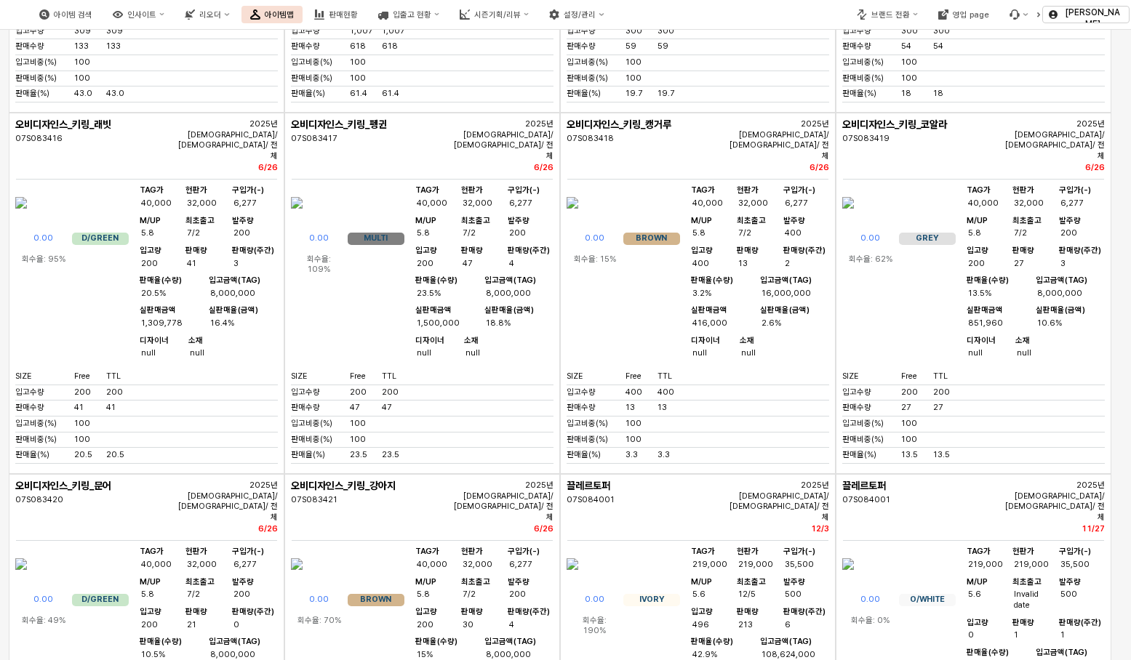
drag, startPoint x: 889, startPoint y: 189, endPoint x: 843, endPoint y: 191, distance: 45.9
click at [843, 495] on div "07S084001" at bounding box center [921, 500] width 158 height 11
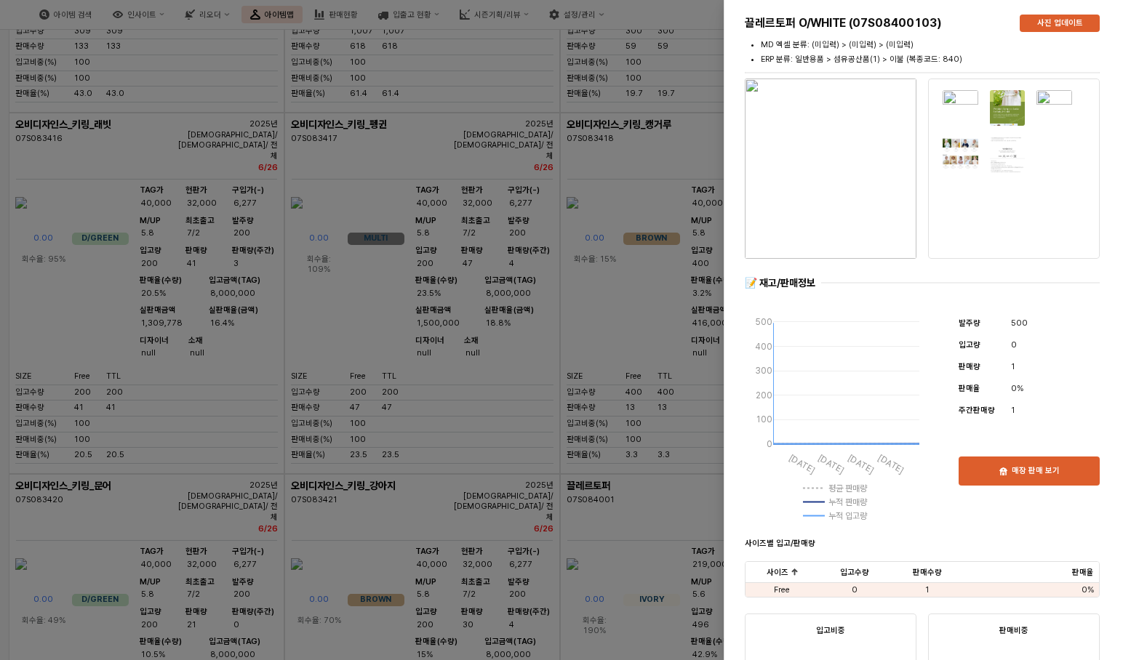
click at [621, 367] on div at bounding box center [565, 330] width 1131 height 660
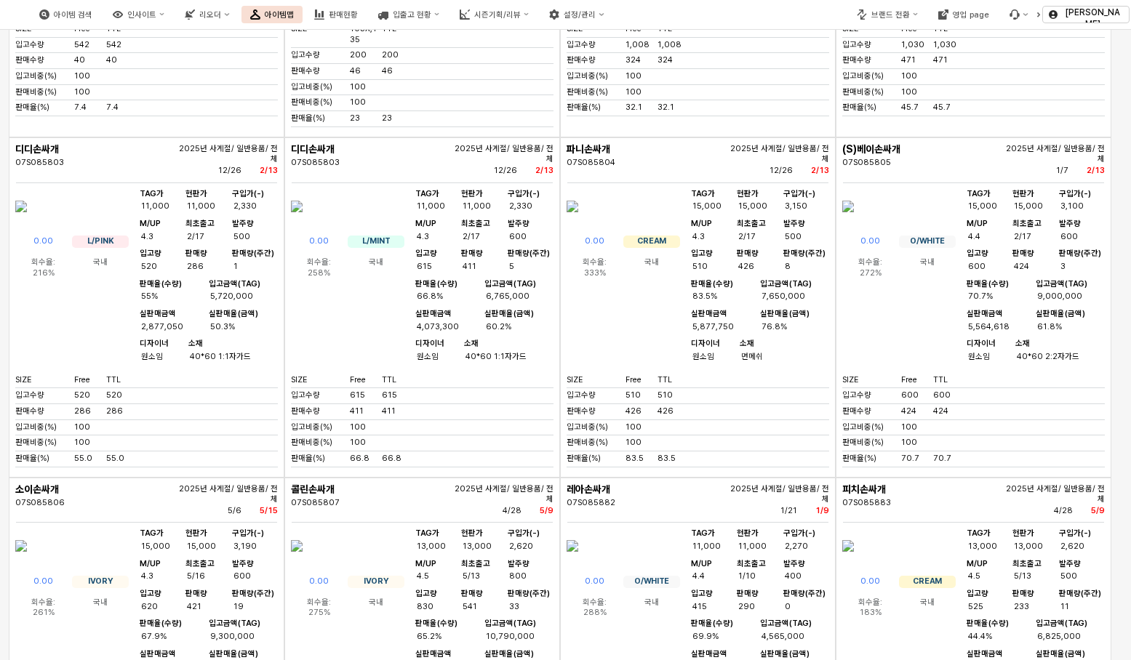
scroll to position [9592, 0]
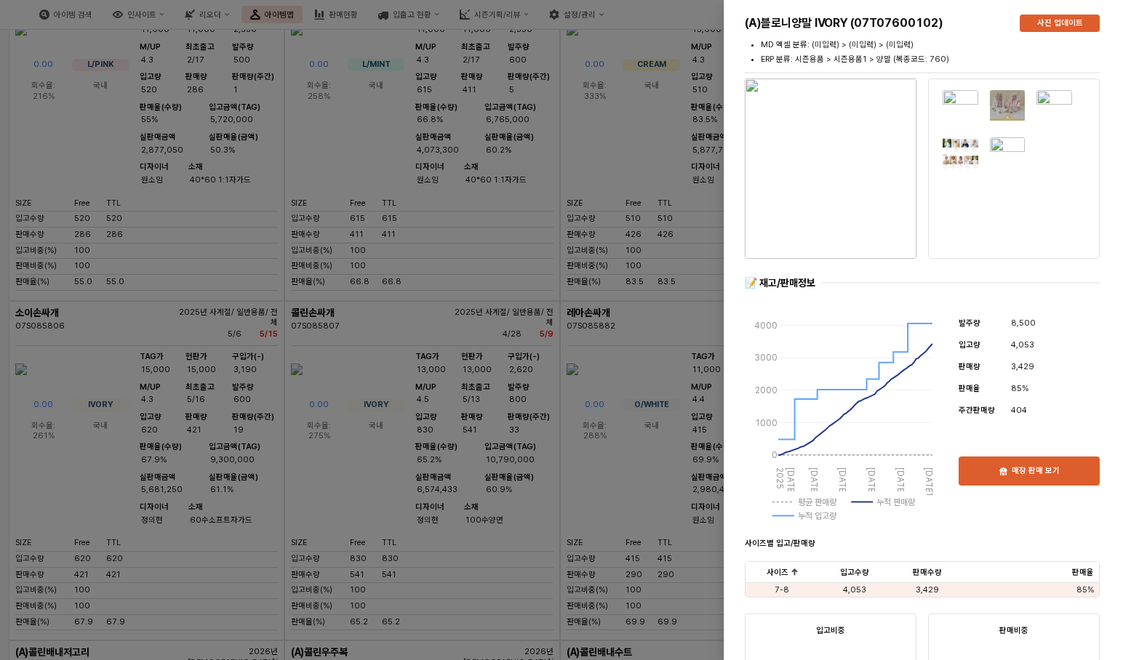
click at [601, 503] on div at bounding box center [565, 330] width 1131 height 660
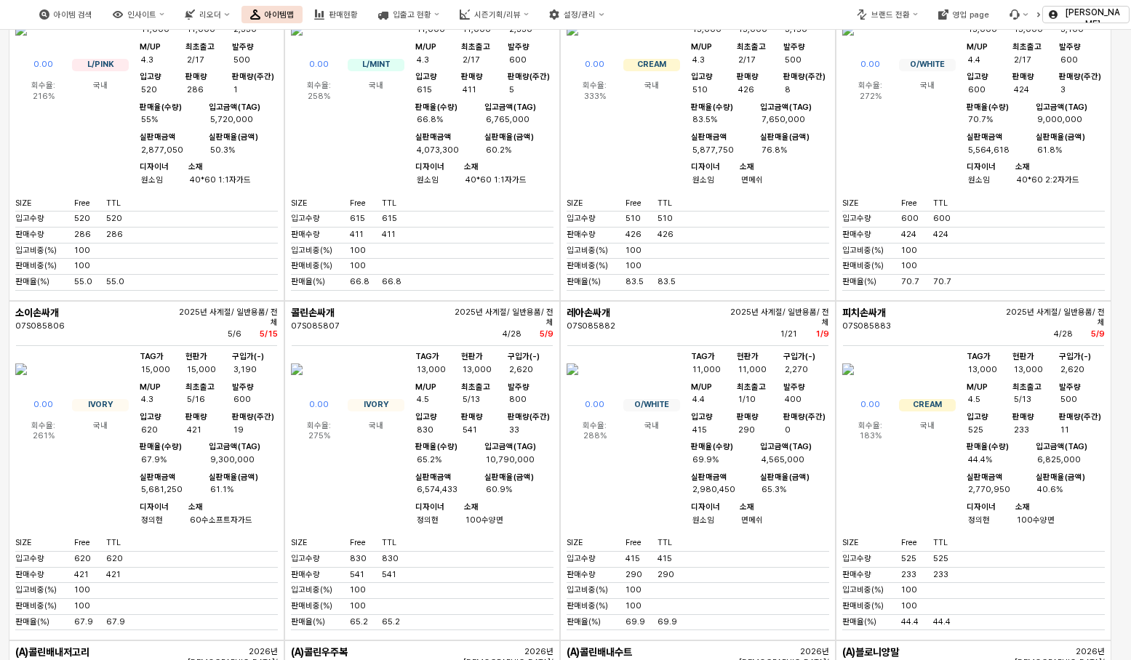
drag, startPoint x: 889, startPoint y: 167, endPoint x: 839, endPoint y: 167, distance: 50.2
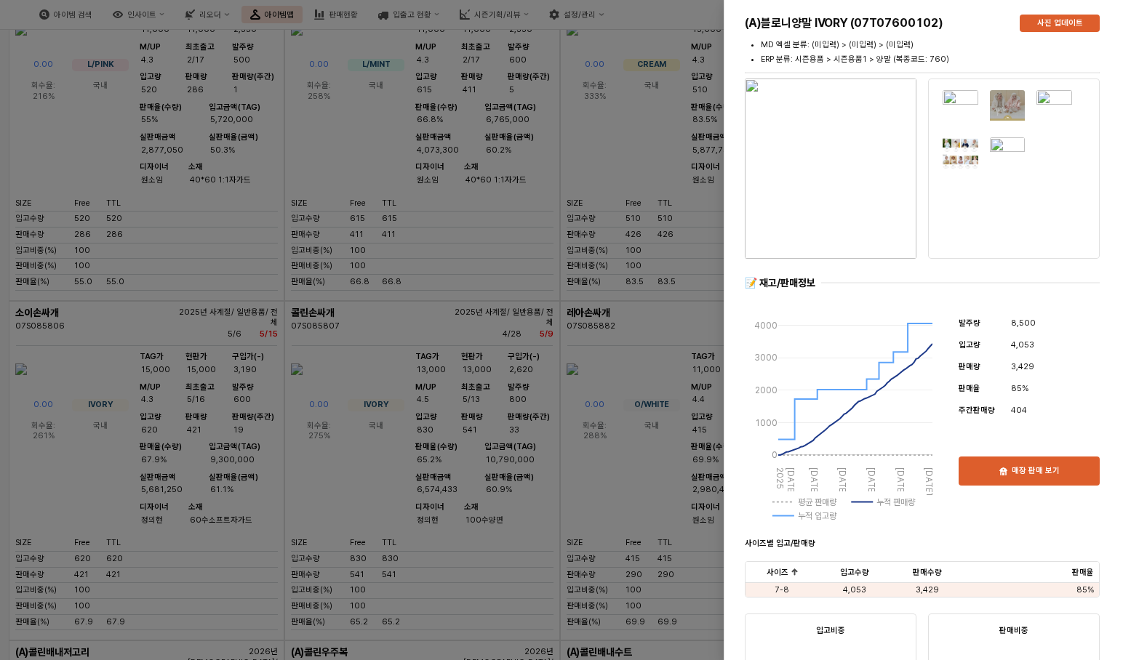
click at [566, 503] on div at bounding box center [565, 330] width 1131 height 660
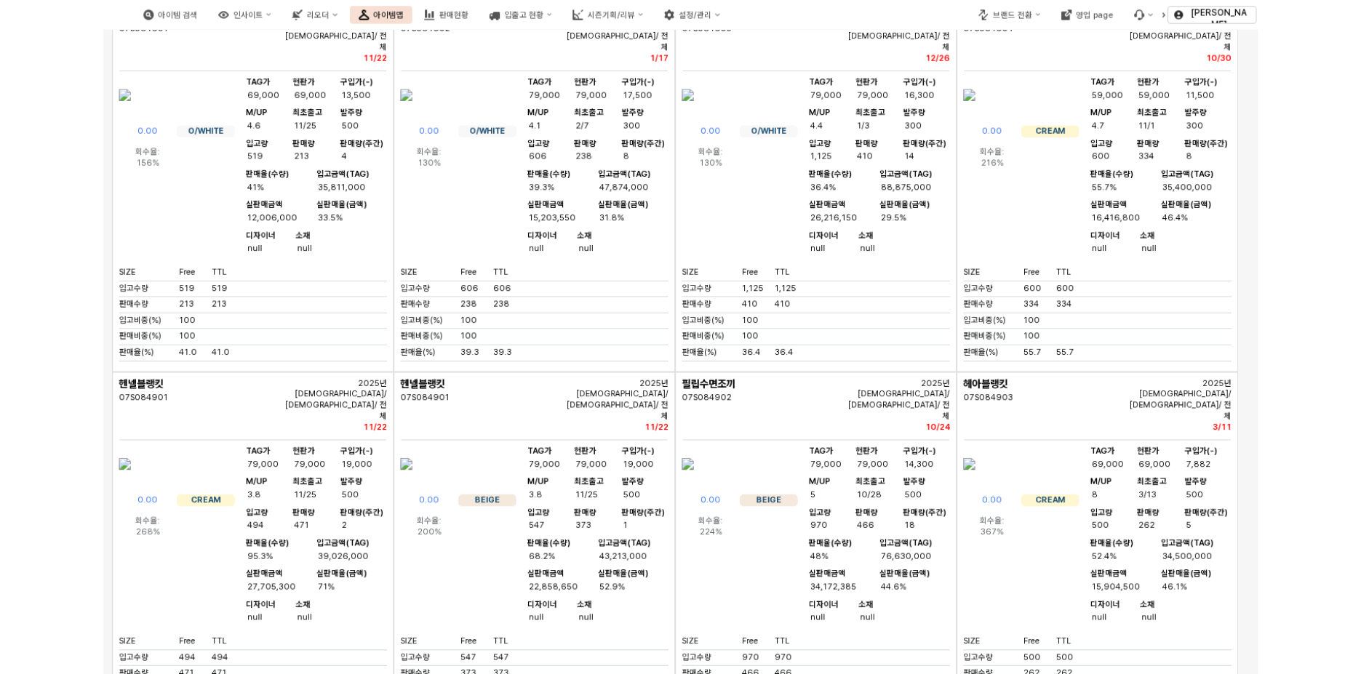
scroll to position [0, 0]
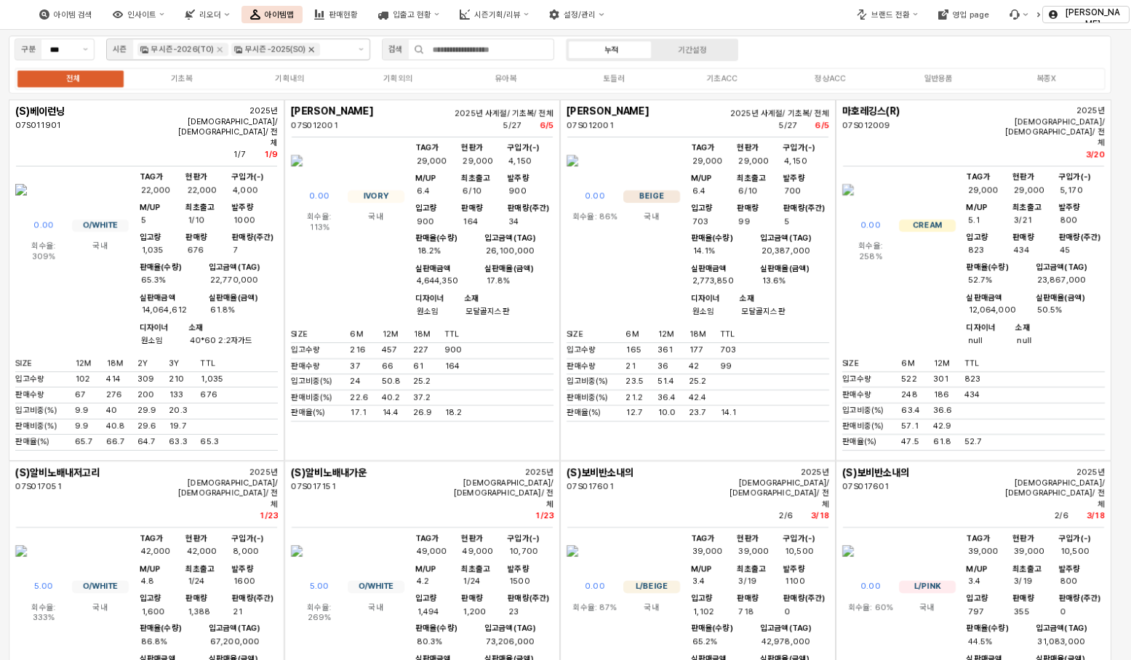
click at [308, 52] on icon "Remove 무시즌-2025(S0)" at bounding box center [311, 50] width 12 height 12
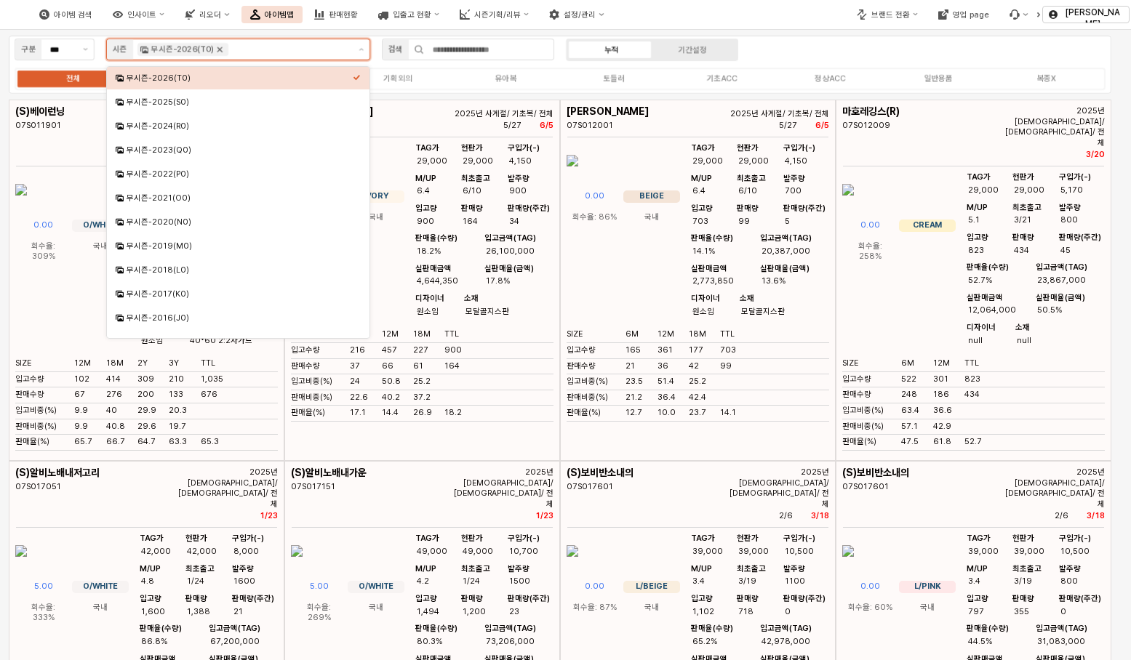
click at [217, 49] on icon "Remove 무시즌-2026(T0)" at bounding box center [220, 50] width 12 height 12
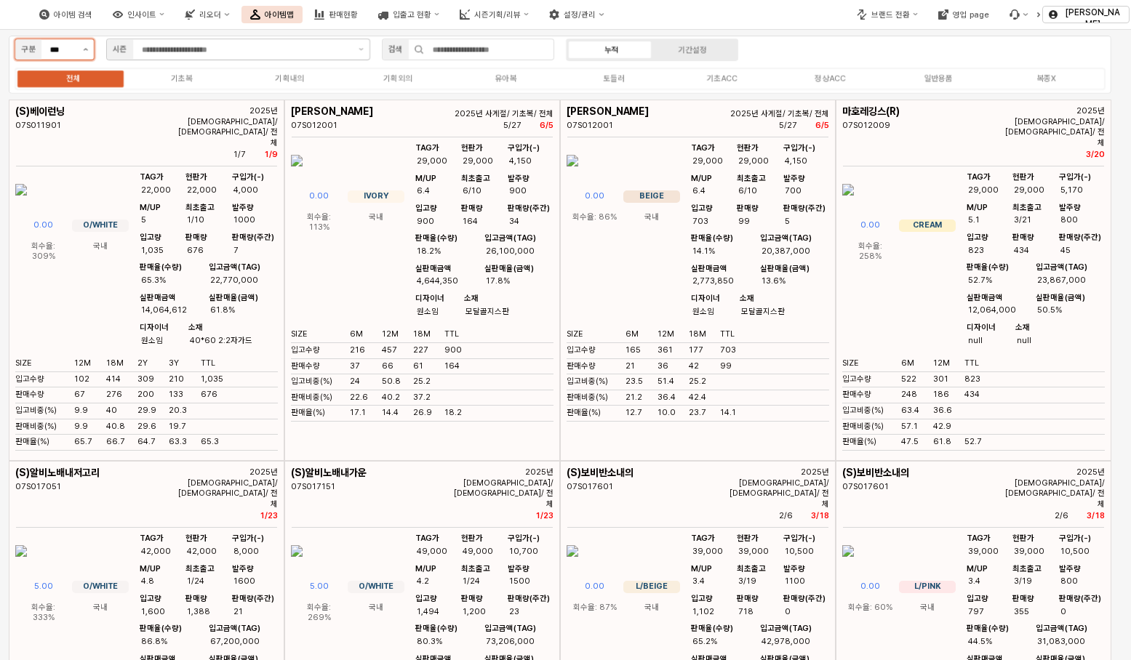
click at [79, 55] on button "제안 사항 표시" at bounding box center [85, 49] width 17 height 20
click at [70, 77] on div "시즌" at bounding box center [50, 78] width 53 height 11
type input "**"
click at [268, 49] on icon "Remove 시즌-25FA" at bounding box center [266, 50] width 12 height 12
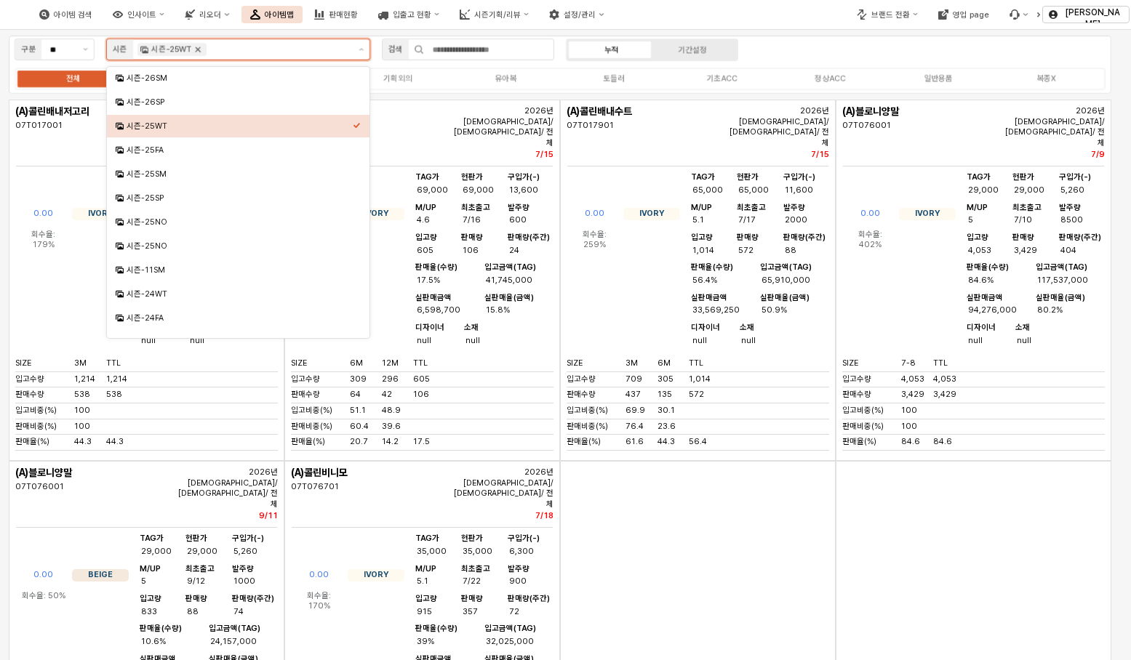
click at [198, 52] on icon "Remove 시즌-25WT" at bounding box center [198, 50] width 12 height 12
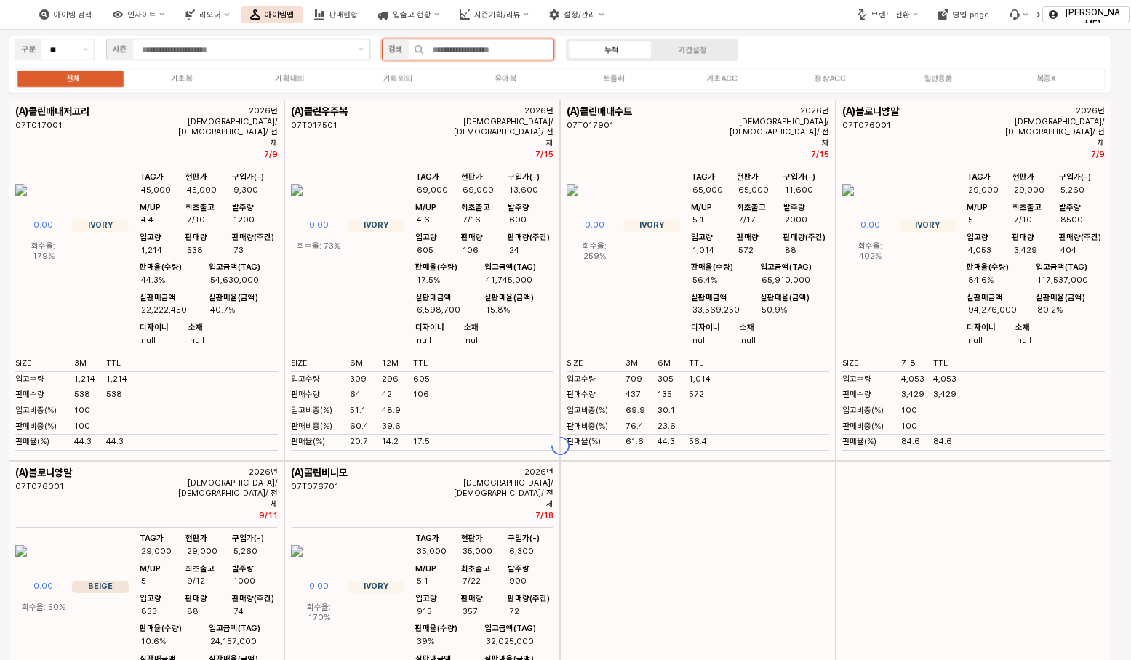
click at [425, 50] on input "App Frame" at bounding box center [488, 49] width 129 height 20
paste input "*********"
type input "*********"
click at [391, 52] on div "검색" at bounding box center [395, 49] width 15 height 13
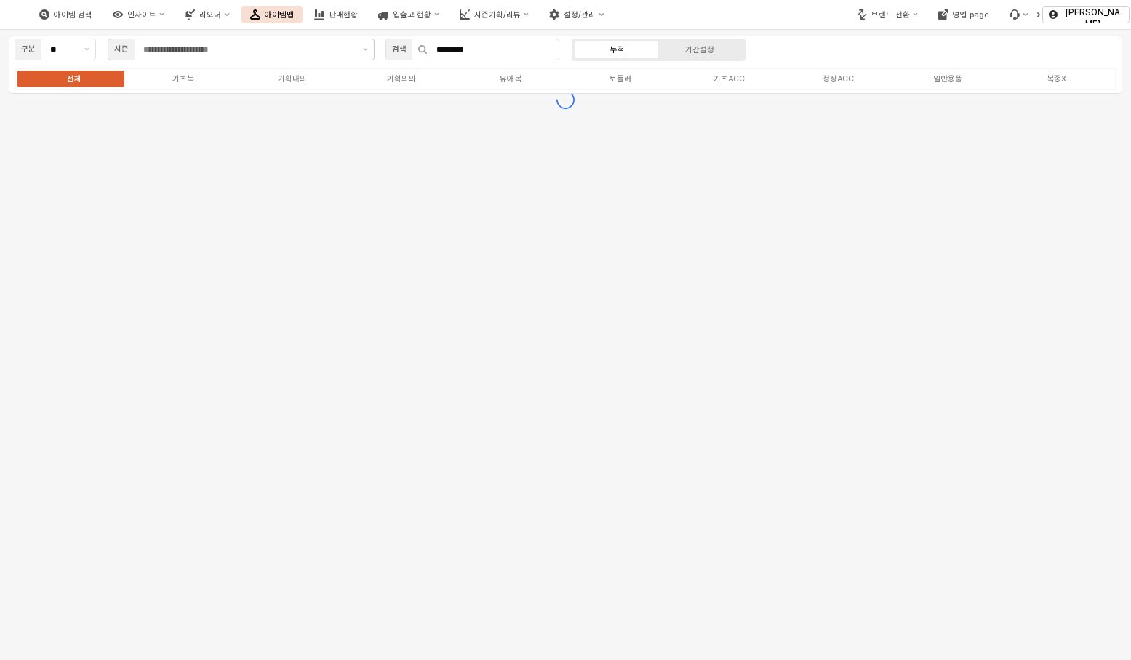
click at [96, 52] on div "구분 **" at bounding box center [55, 50] width 93 height 29
click at [92, 54] on button "제안 사항 표시" at bounding box center [87, 49] width 17 height 20
click at [59, 97] on div "무시즌" at bounding box center [51, 102] width 55 height 11
type input "***"
click at [314, 47] on icon "Remove 무시즌-2025(S0)" at bounding box center [313, 50] width 12 height 12
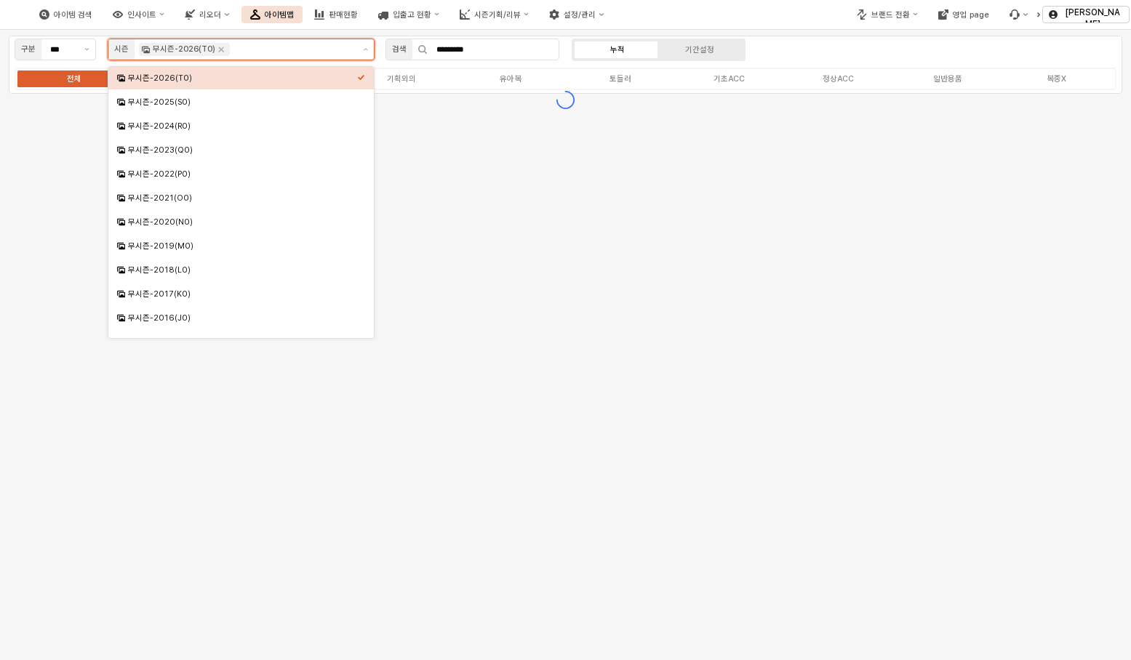
click at [224, 49] on div "무시즌-2026(T0)" at bounding box center [184, 49] width 91 height 13
click at [221, 55] on div "무시즌-2026(T0)" at bounding box center [184, 49] width 91 height 13
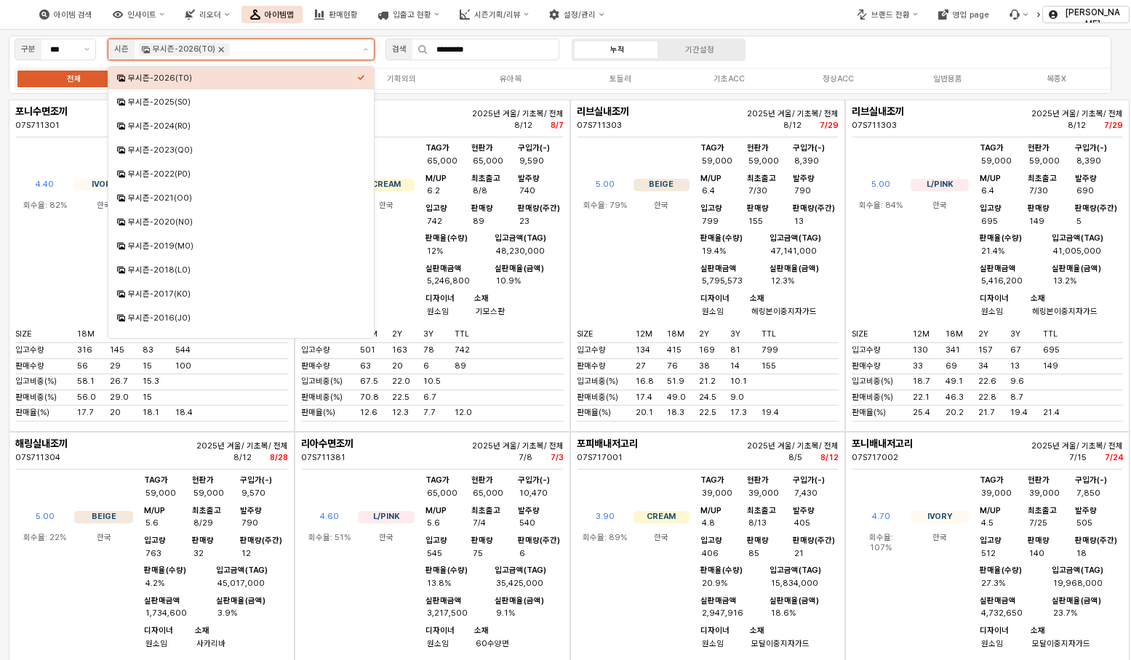
click at [218, 49] on icon "Remove 무시즌-2026(T0)" at bounding box center [221, 50] width 12 height 12
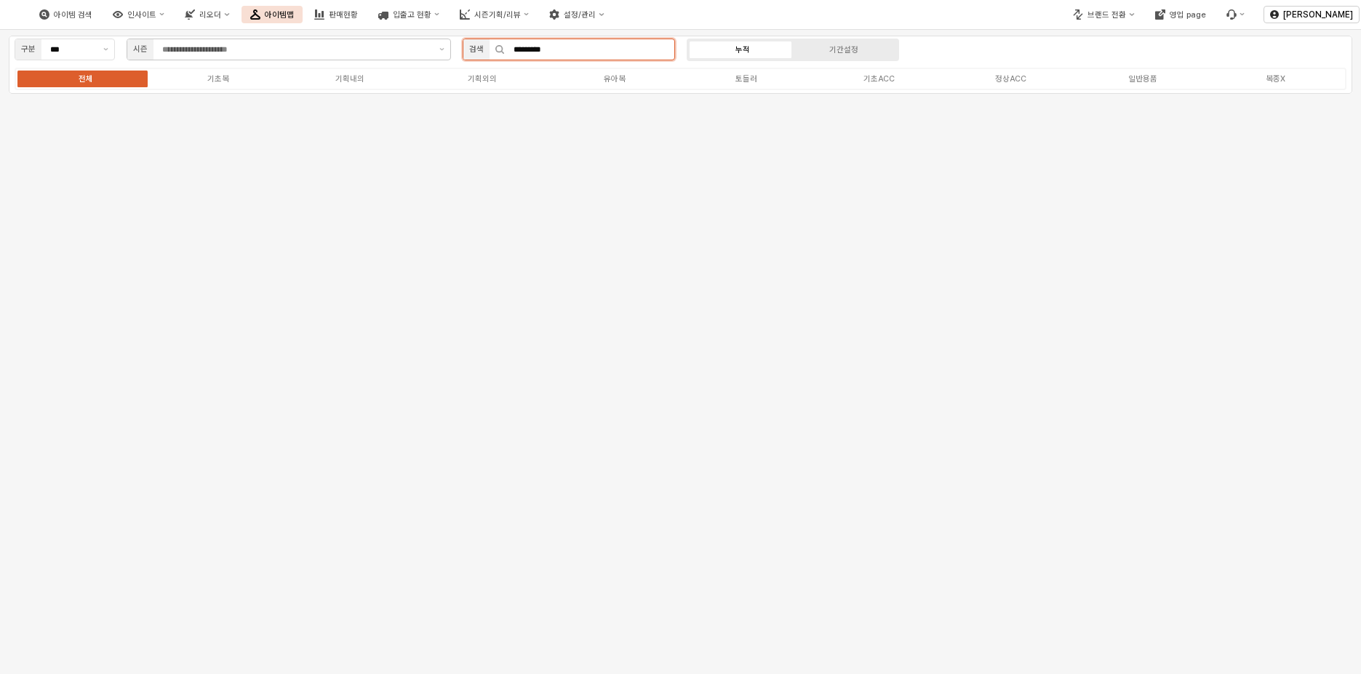
click at [579, 52] on input "*********" at bounding box center [589, 49] width 169 height 20
click at [497, 49] on icon "App Frame" at bounding box center [499, 49] width 9 height 9
click at [633, 81] on label "유아복" at bounding box center [614, 79] width 132 height 12
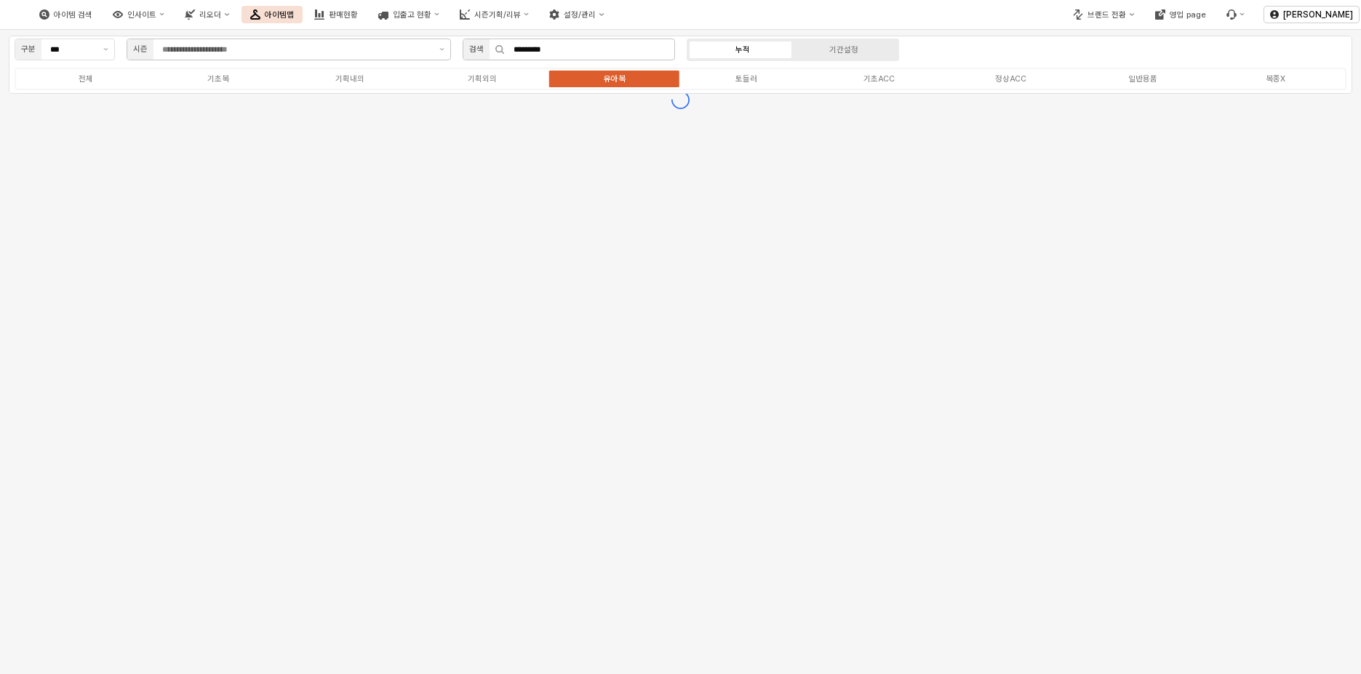
click at [491, 47] on div "App Frame" at bounding box center [496, 49] width 15 height 9
drag, startPoint x: 558, startPoint y: 48, endPoint x: 477, endPoint y: 48, distance: 80.7
click at [477, 48] on div "검색 *********" at bounding box center [569, 50] width 212 height 22
click at [475, 48] on div "검색" at bounding box center [476, 49] width 15 height 13
click at [98, 77] on label "전체" at bounding box center [86, 79] width 132 height 12
